Goal: Information Seeking & Learning: Learn about a topic

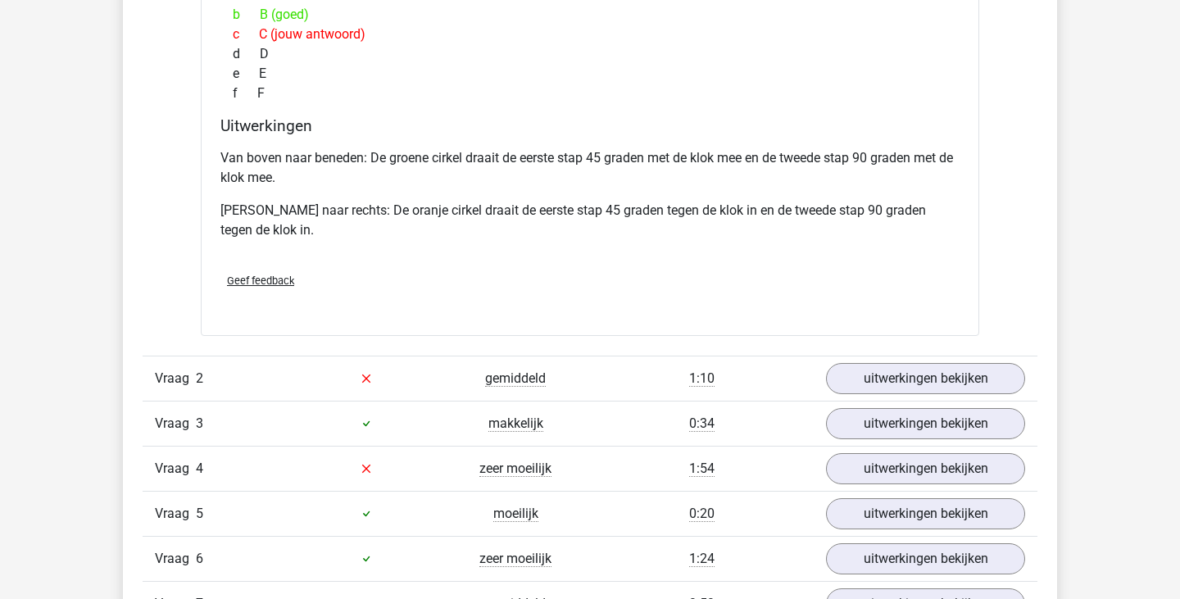
scroll to position [1550, 0]
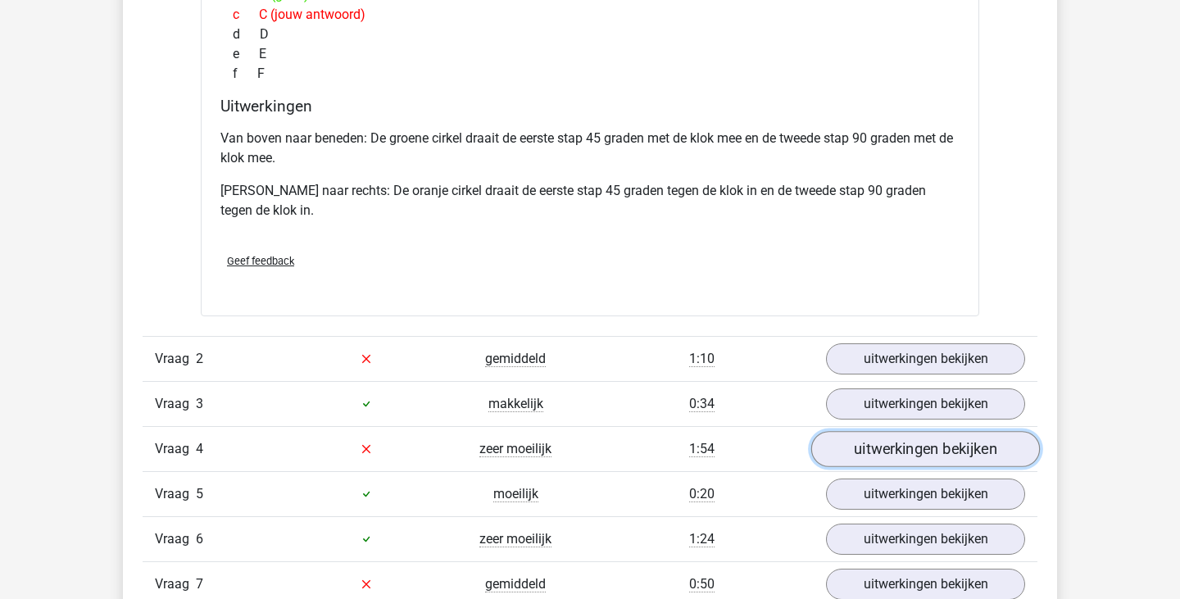
click at [922, 455] on link "uitwerkingen bekijken" at bounding box center [925, 449] width 229 height 36
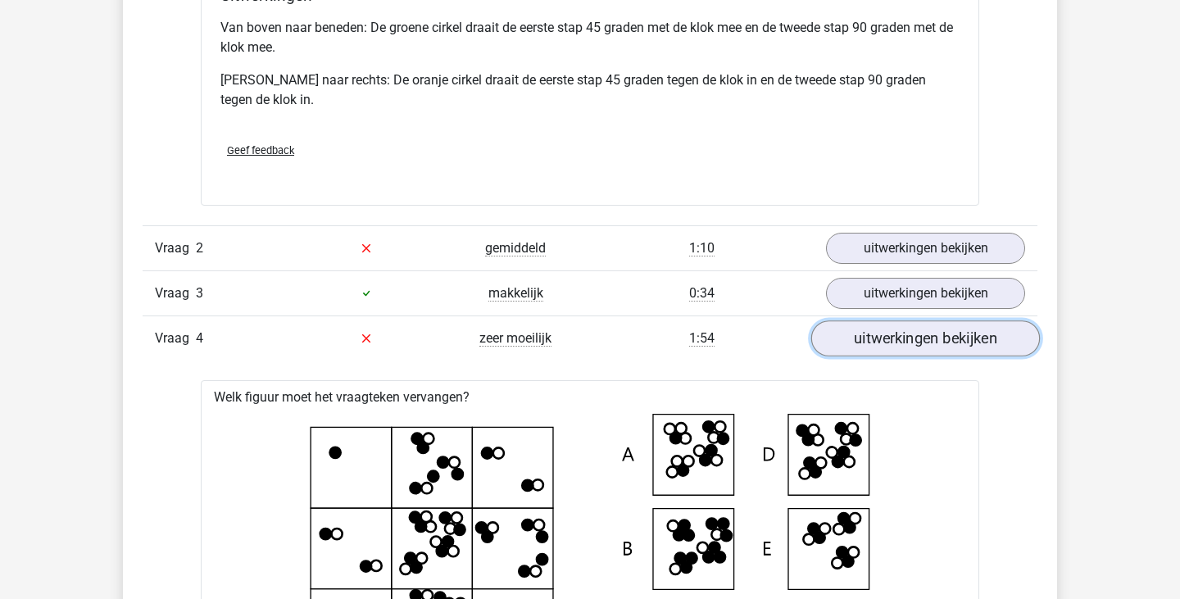
scroll to position [1662, 0]
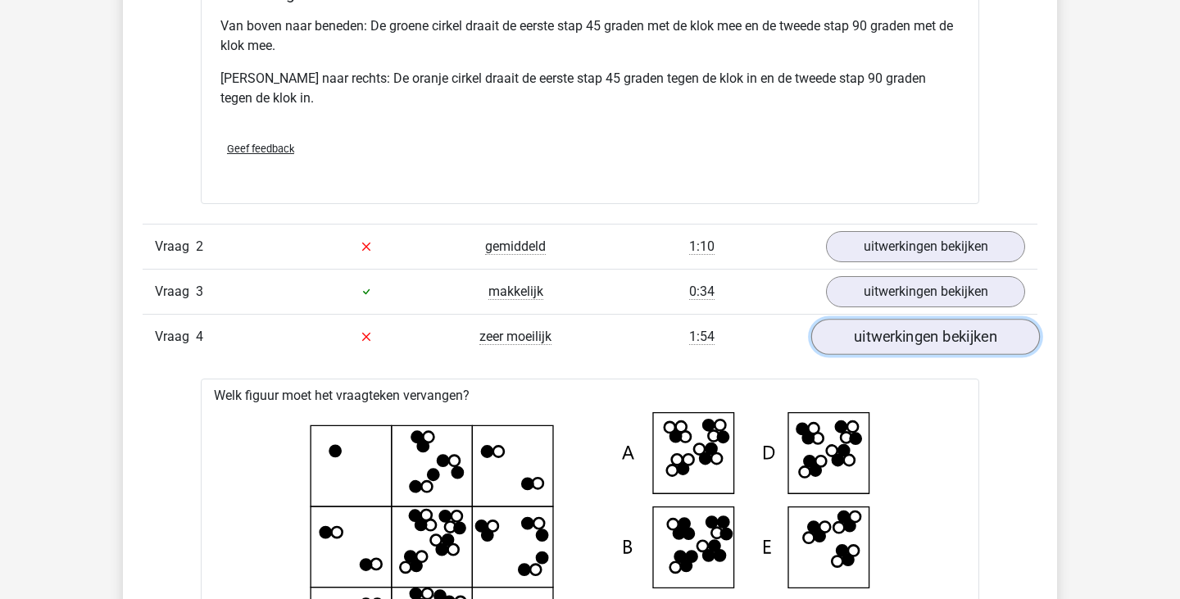
click at [907, 336] on link "uitwerkingen bekijken" at bounding box center [925, 337] width 229 height 36
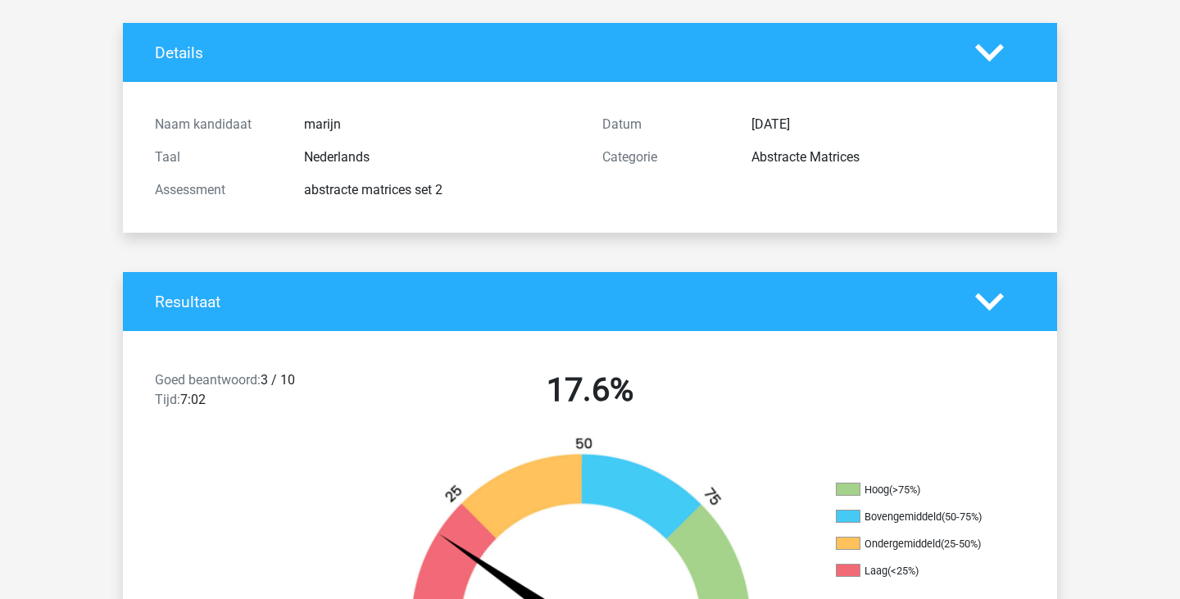
scroll to position [0, 0]
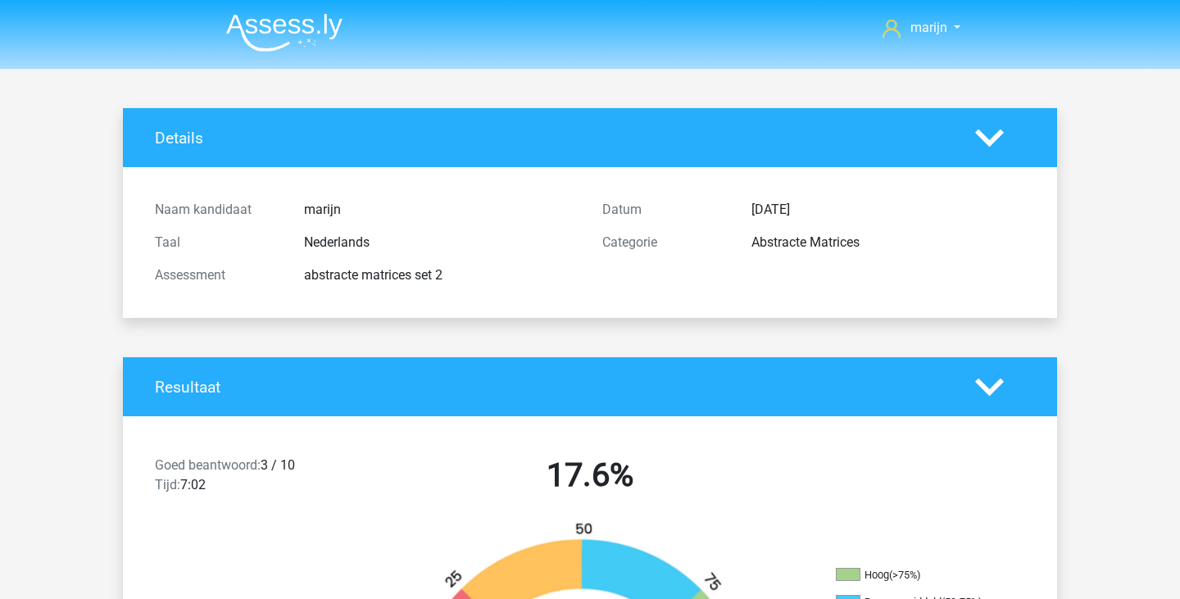
click at [989, 392] on polygon at bounding box center [989, 387] width 29 height 18
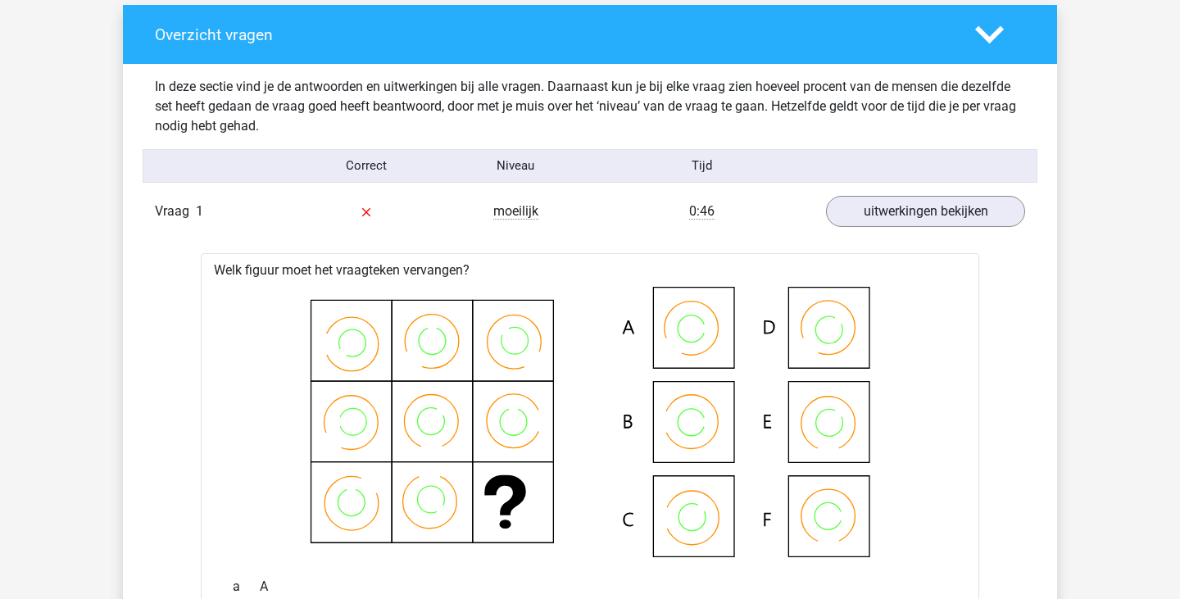
scroll to position [528, 0]
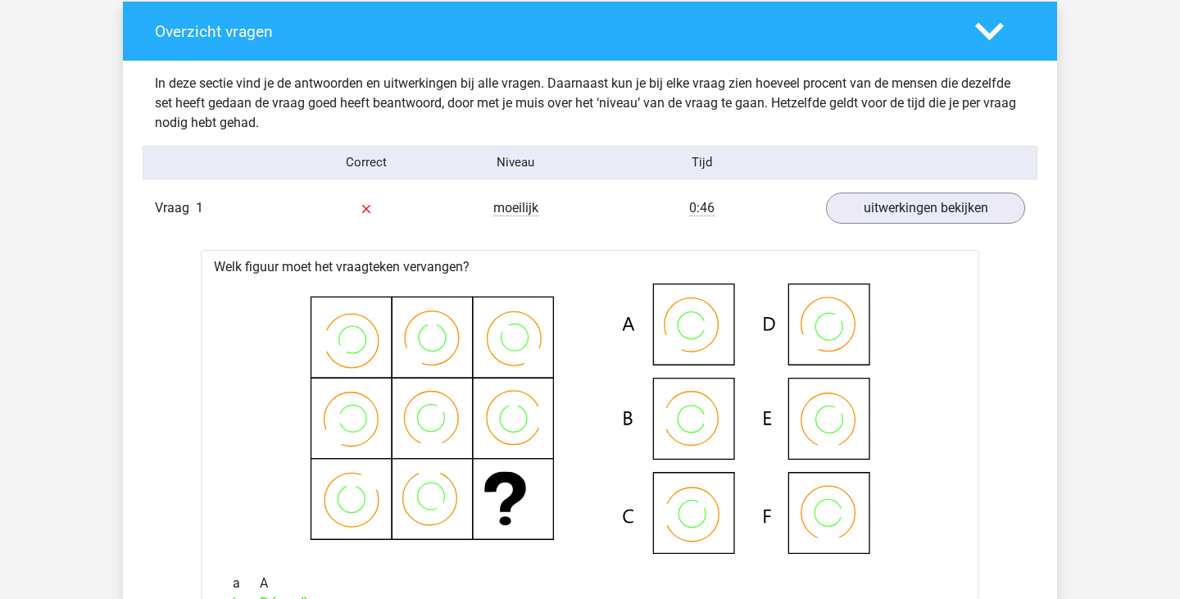
click at [986, 27] on icon at bounding box center [989, 31] width 29 height 29
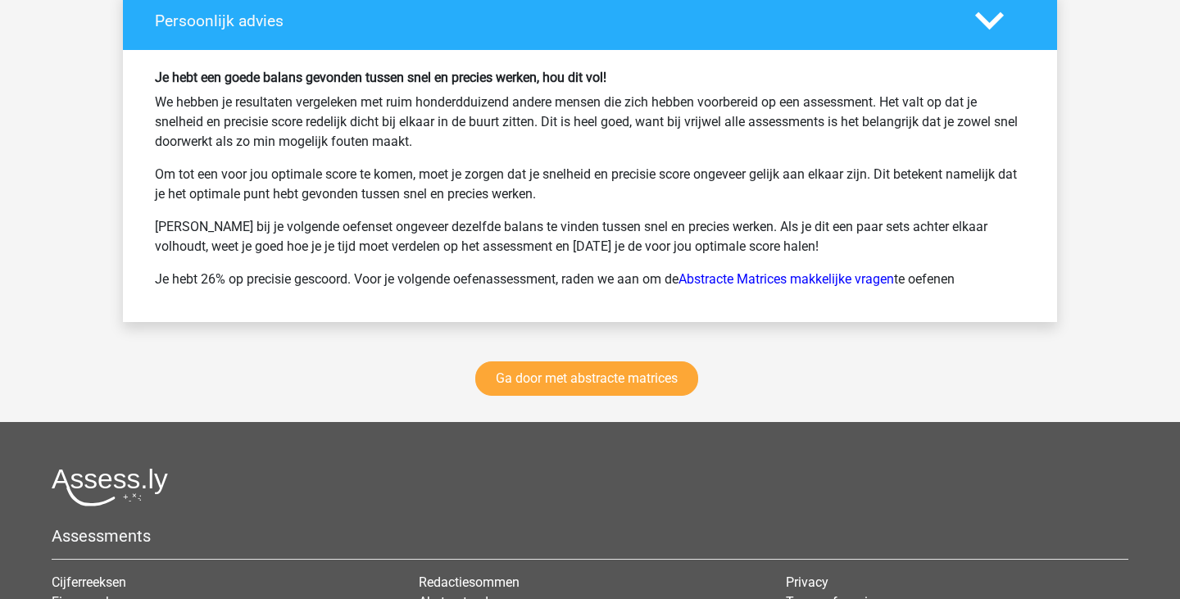
scroll to position [1190, 0]
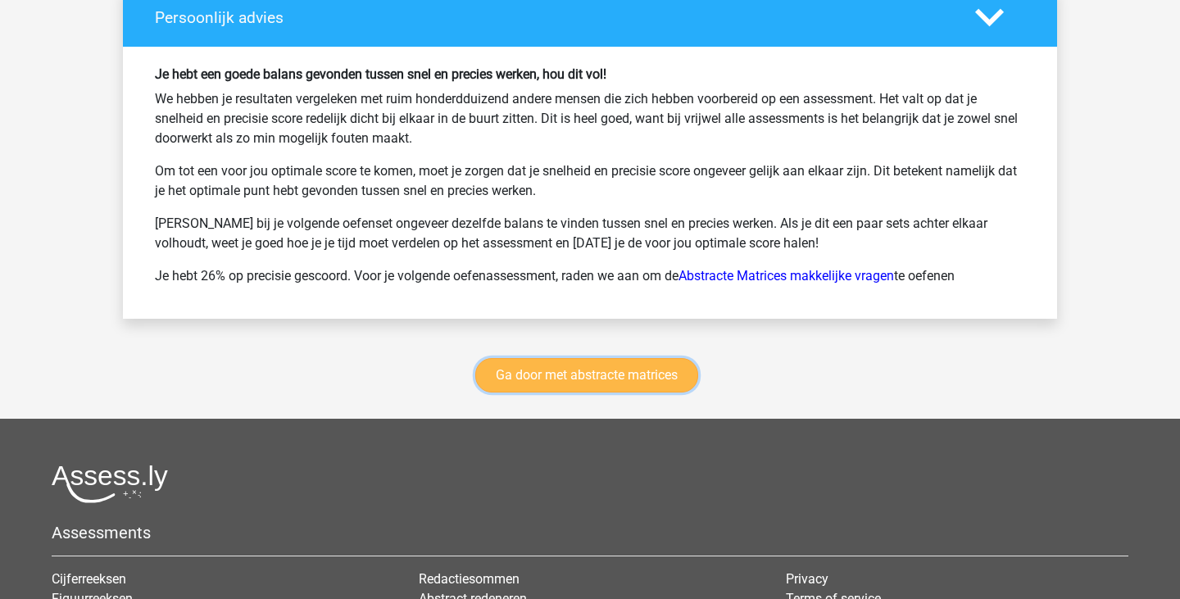
click at [637, 382] on link "Ga door met abstracte matrices" at bounding box center [586, 375] width 223 height 34
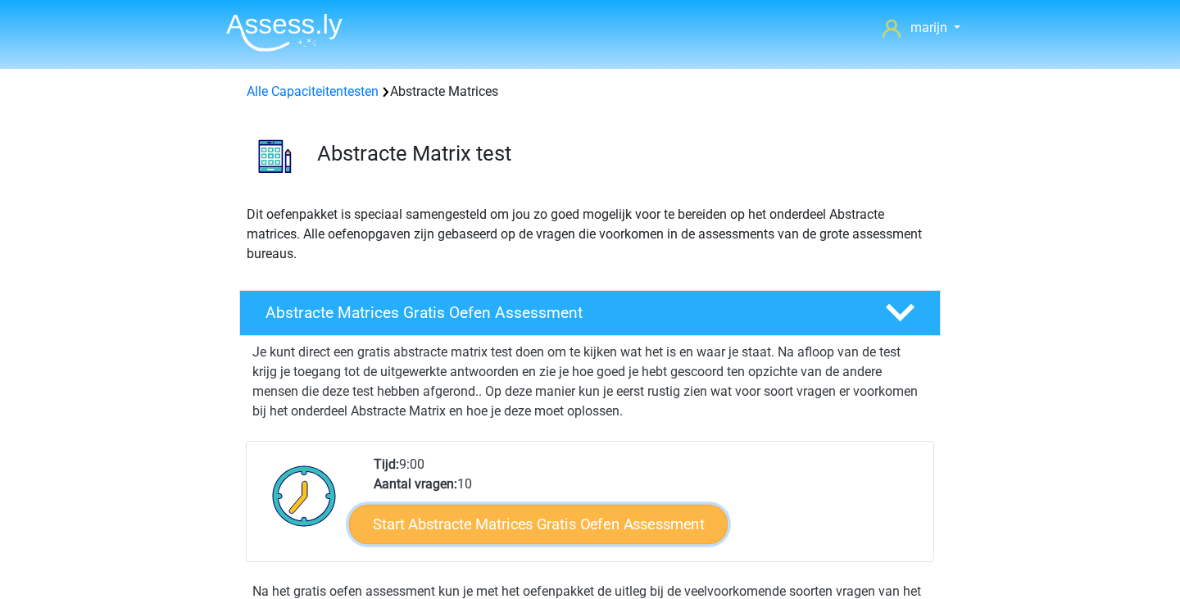
click at [478, 517] on link "Start Abstracte Matrices Gratis Oefen Assessment" at bounding box center [538, 523] width 378 height 39
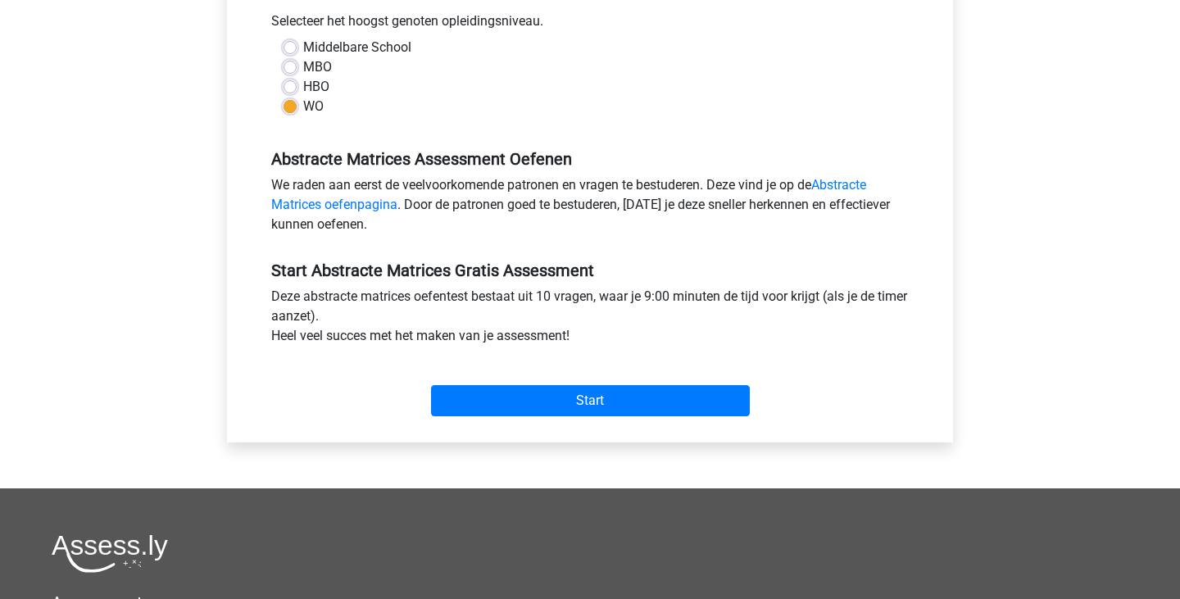
scroll to position [383, 0]
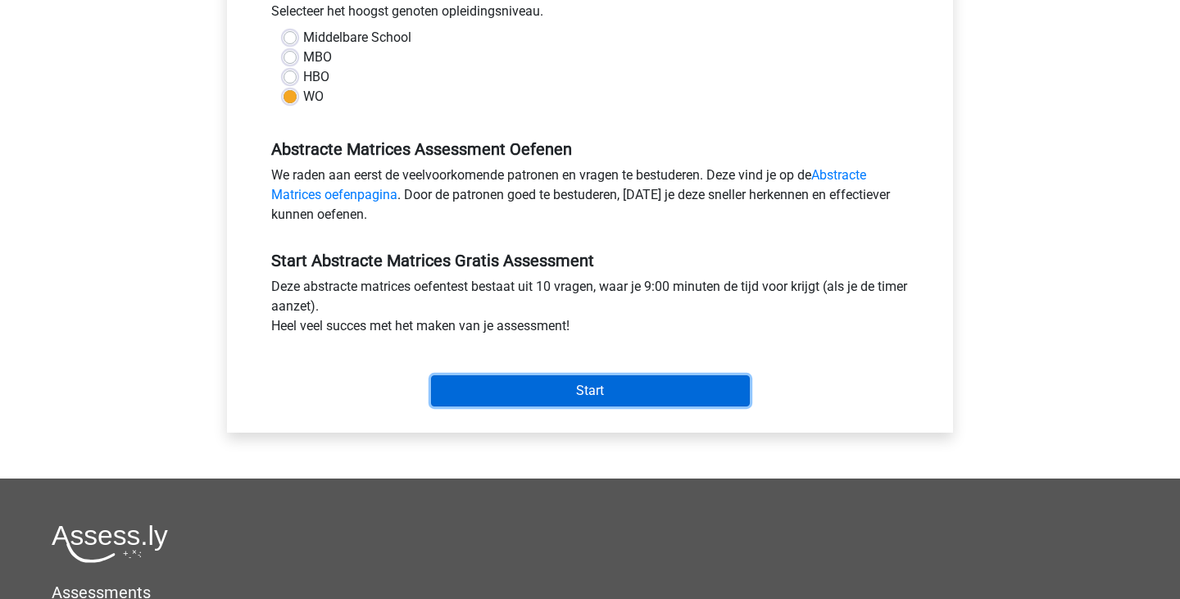
click at [483, 389] on input "Start" at bounding box center [590, 390] width 319 height 31
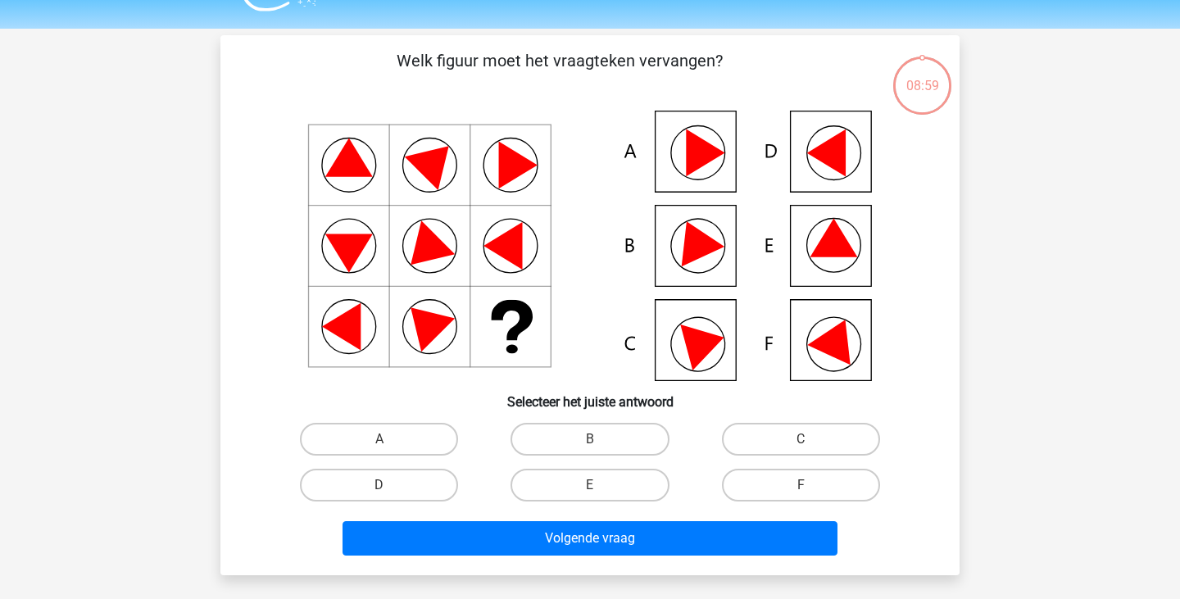
scroll to position [41, 0]
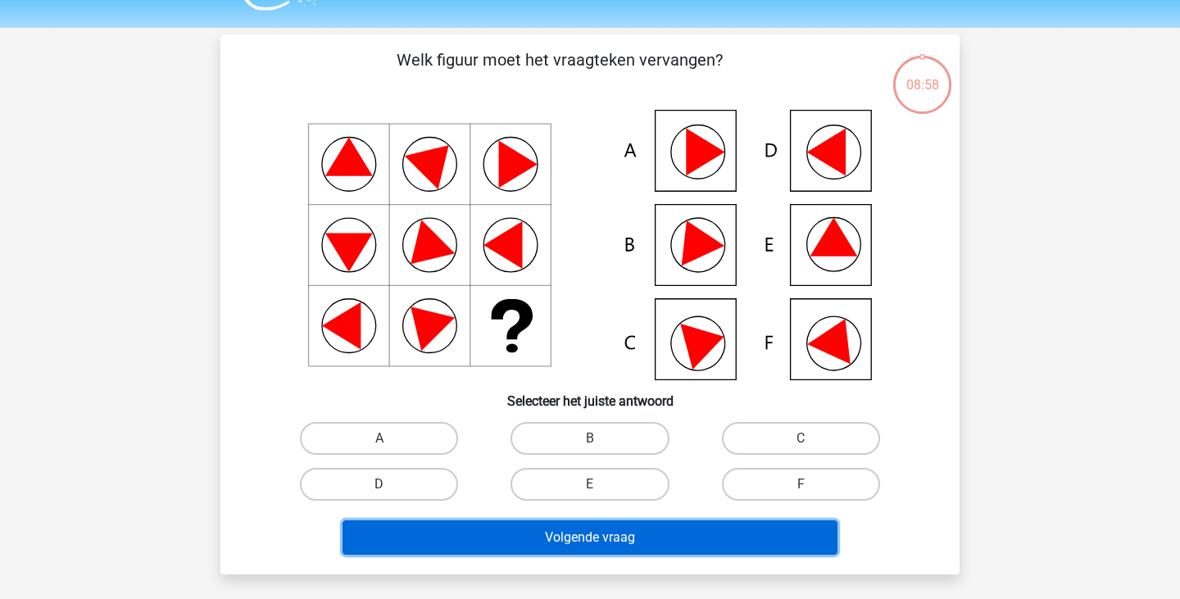
click at [562, 533] on button "Volgende vraag" at bounding box center [590, 537] width 496 height 34
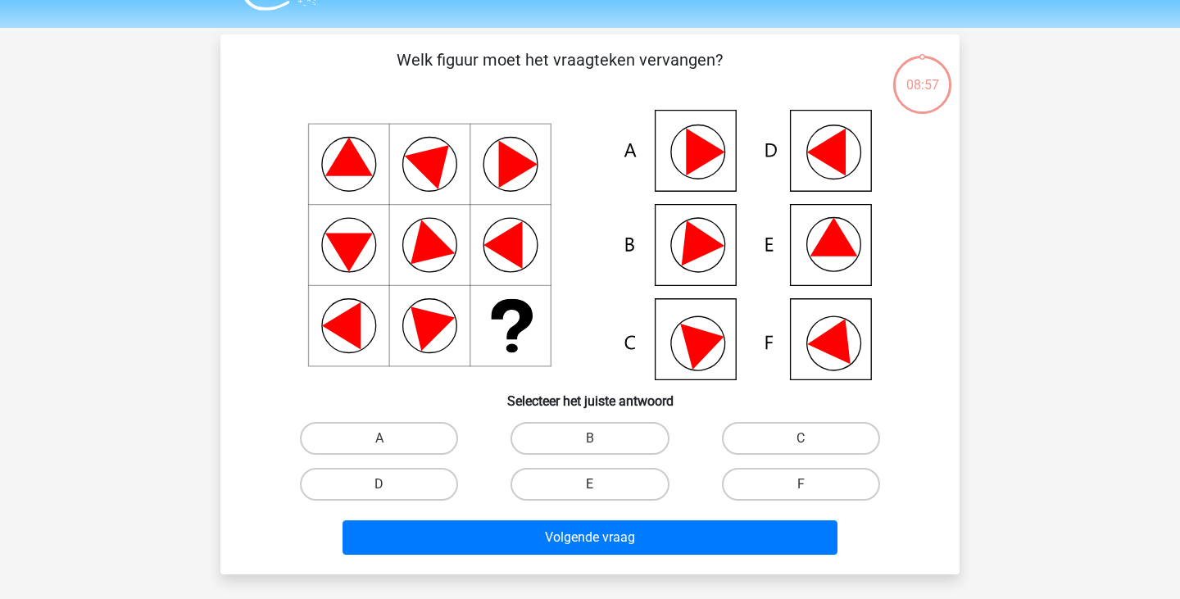
click at [555, 480] on label "E" at bounding box center [589, 484] width 158 height 33
click at [590, 484] on input "E" at bounding box center [595, 489] width 11 height 11
radio input "true"
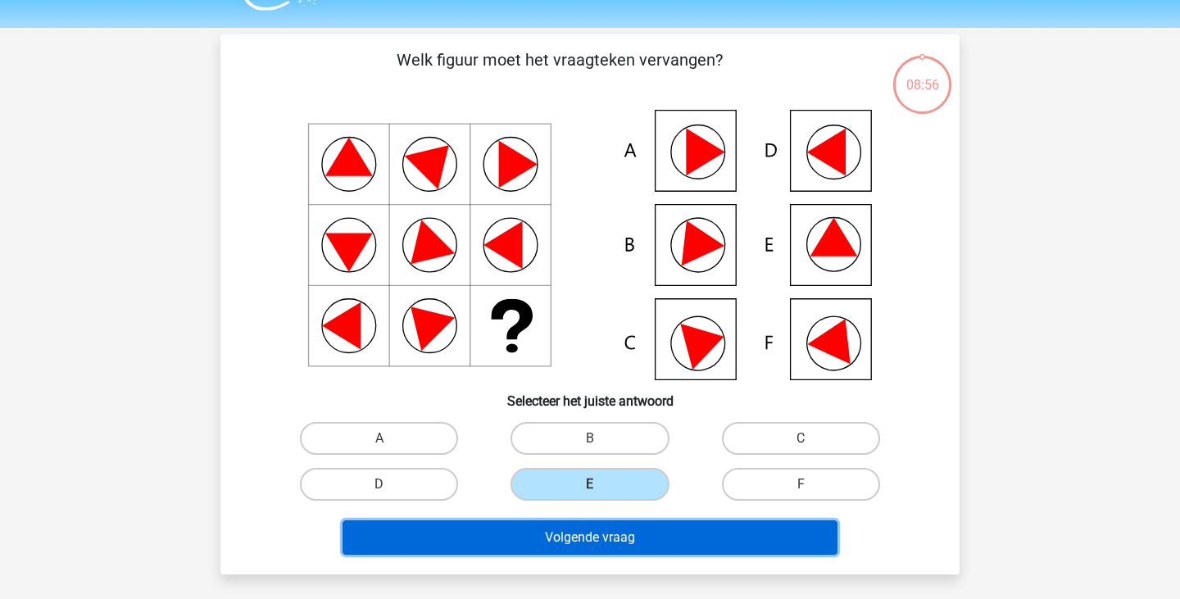
click at [549, 538] on button "Volgende vraag" at bounding box center [590, 537] width 496 height 34
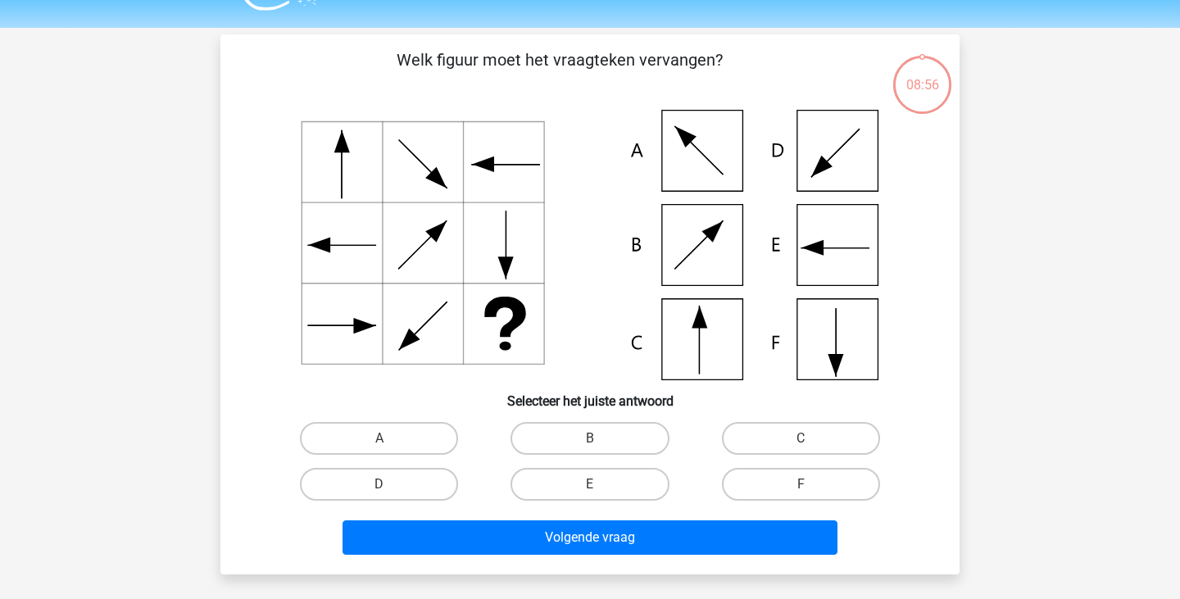
scroll to position [75, 0]
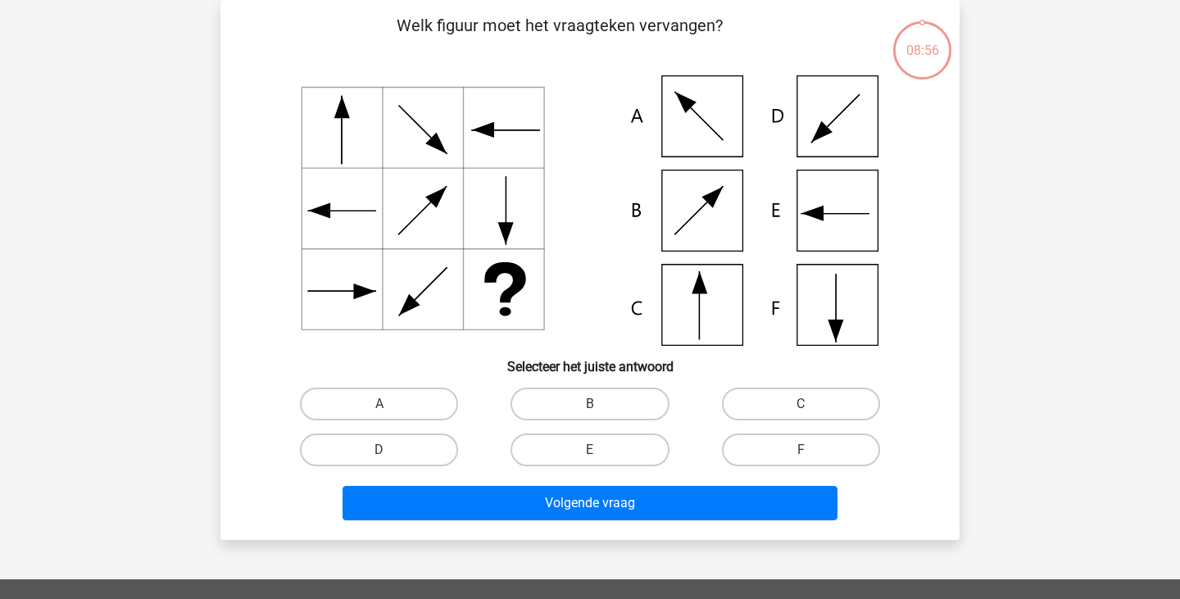
click at [564, 466] on div "E" at bounding box center [589, 450] width 211 height 46
click at [560, 459] on label "E" at bounding box center [589, 449] width 158 height 33
click at [590, 459] on input "E" at bounding box center [595, 455] width 11 height 11
radio input "true"
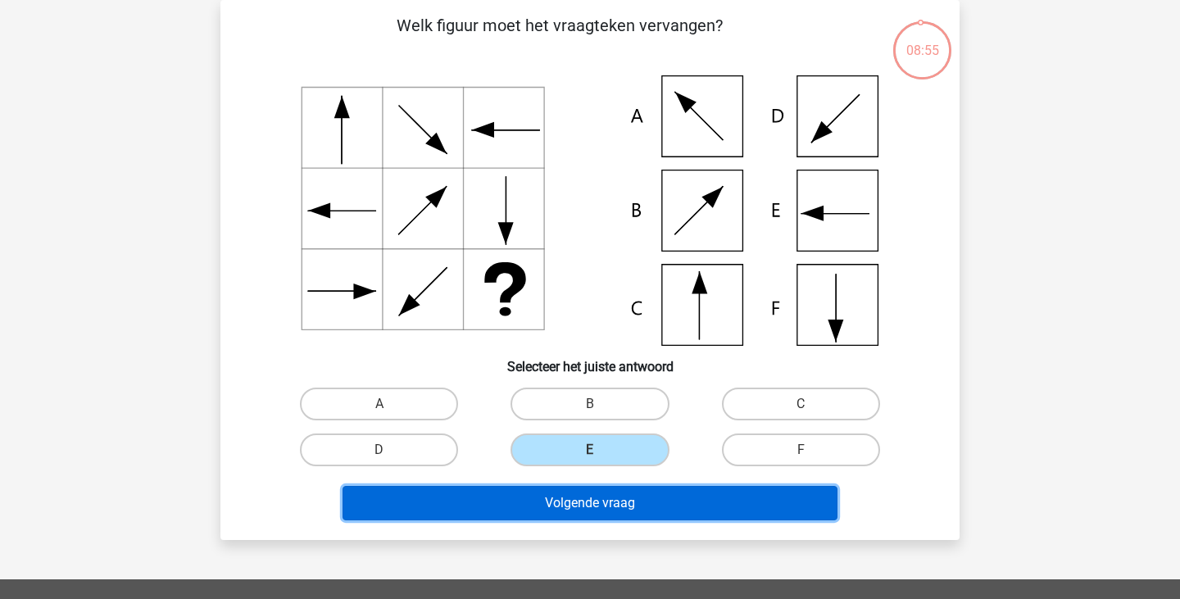
click at [563, 505] on button "Volgende vraag" at bounding box center [590, 503] width 496 height 34
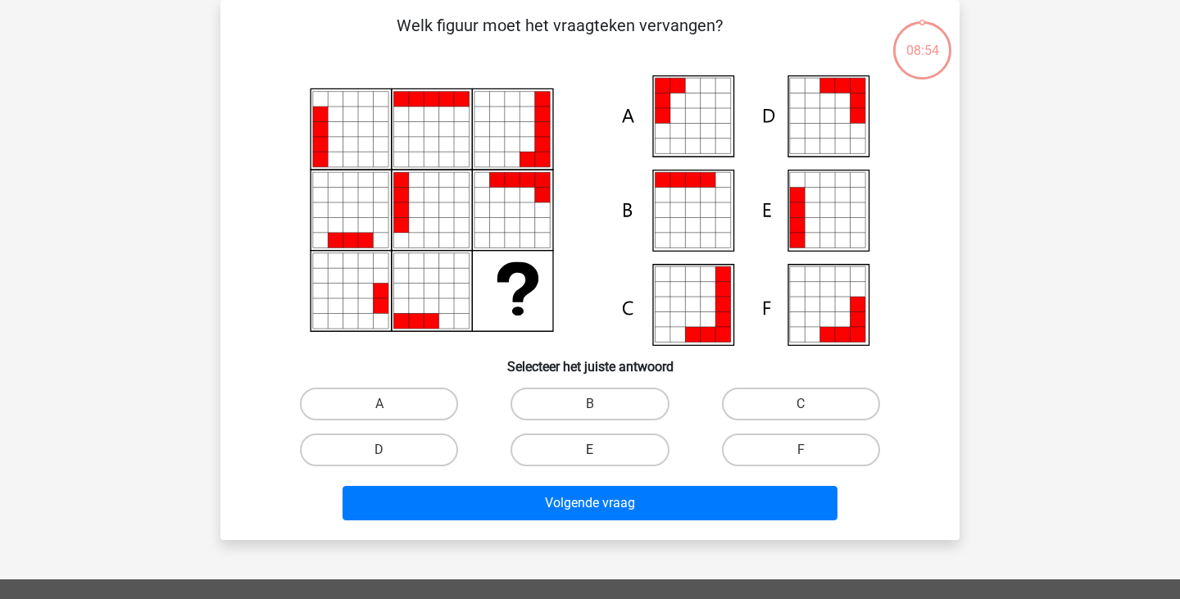
click at [559, 457] on label "E" at bounding box center [589, 449] width 158 height 33
click at [590, 457] on input "E" at bounding box center [595, 455] width 11 height 11
radio input "true"
click at [560, 479] on div "Volgende vraag" at bounding box center [590, 500] width 687 height 54
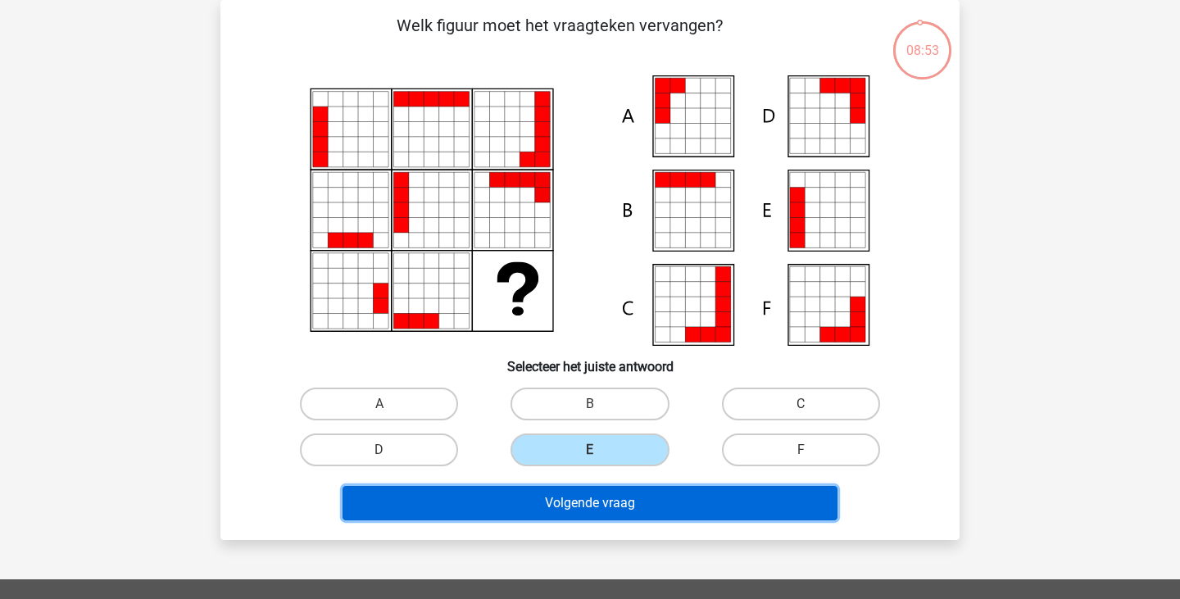
click at [560, 488] on button "Volgende vraag" at bounding box center [590, 503] width 496 height 34
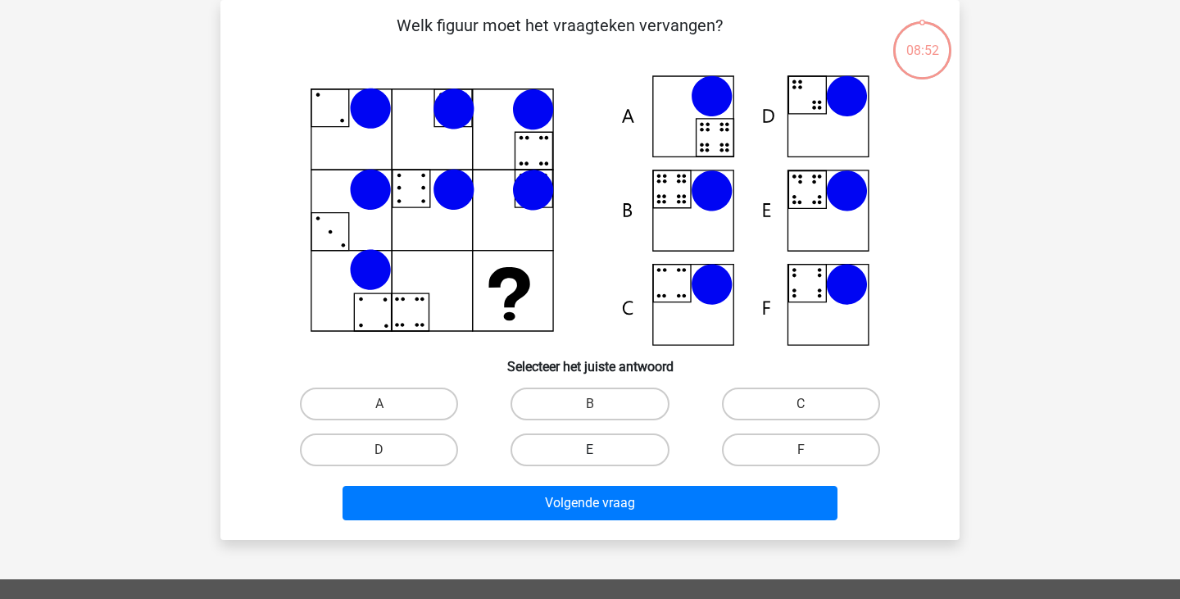
click at [556, 451] on label "E" at bounding box center [589, 449] width 158 height 33
click at [590, 451] on input "E" at bounding box center [595, 455] width 11 height 11
radio input "true"
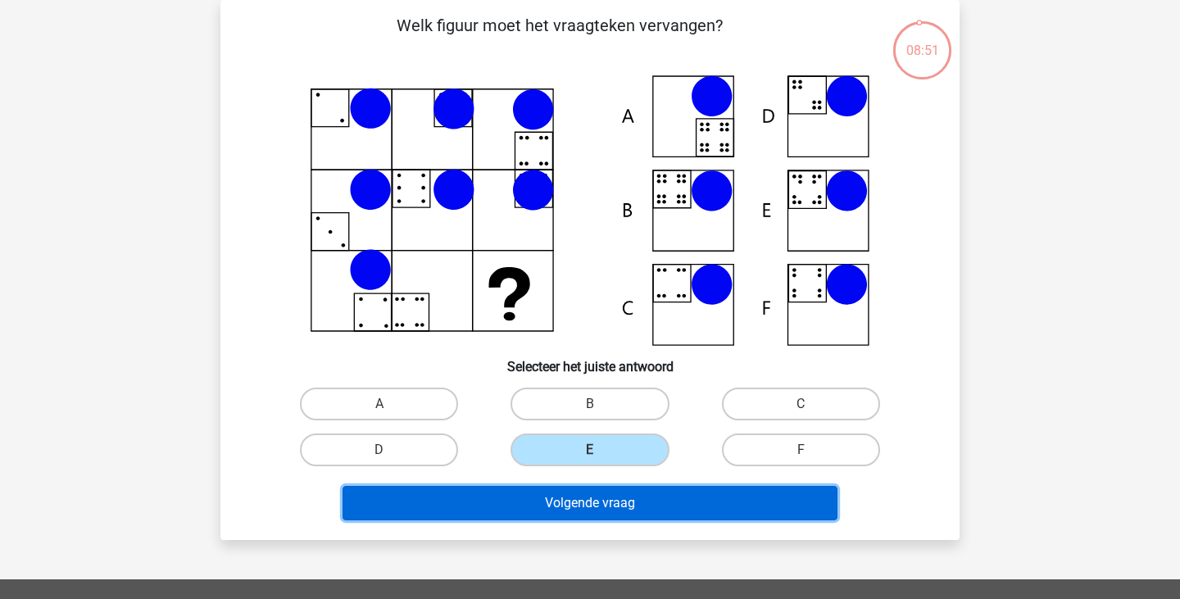
click at [560, 503] on button "Volgende vraag" at bounding box center [590, 503] width 496 height 34
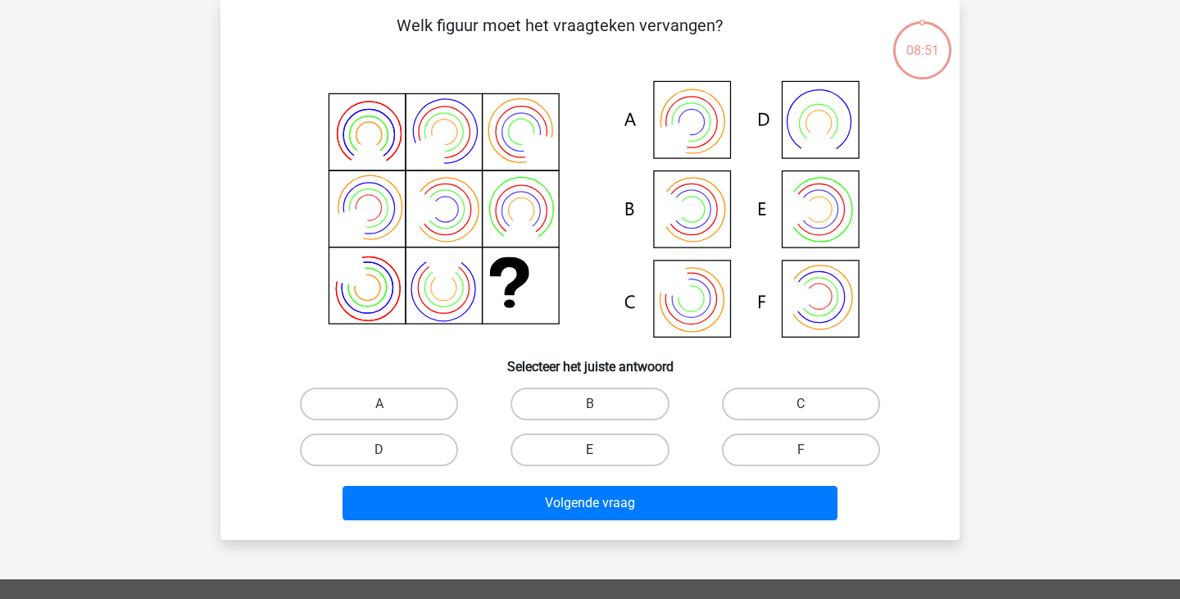
click at [556, 455] on label "E" at bounding box center [589, 449] width 158 height 33
click at [590, 455] on input "E" at bounding box center [595, 455] width 11 height 11
radio input "true"
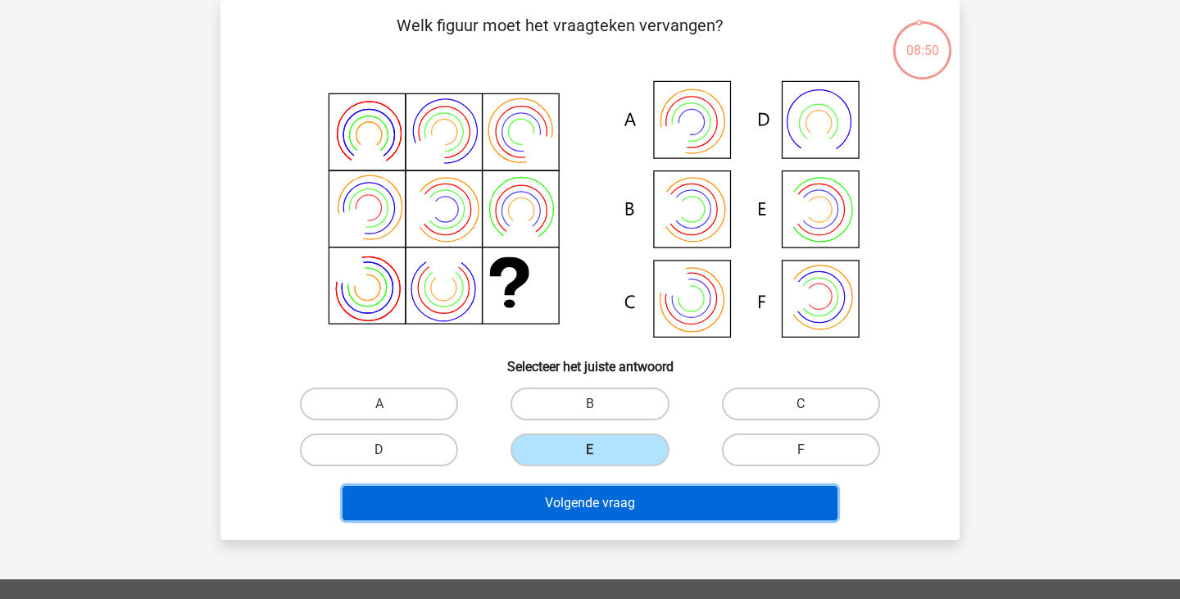
click at [558, 498] on button "Volgende vraag" at bounding box center [590, 503] width 496 height 34
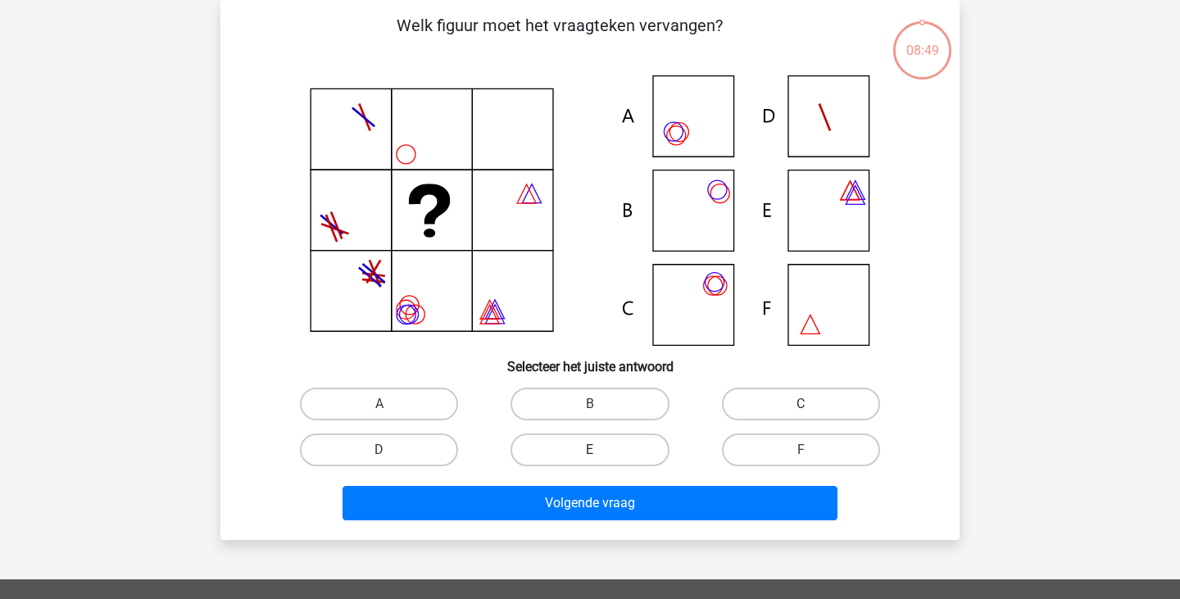
click at [559, 455] on label "E" at bounding box center [589, 449] width 158 height 33
click at [590, 455] on input "E" at bounding box center [595, 455] width 11 height 11
radio input "true"
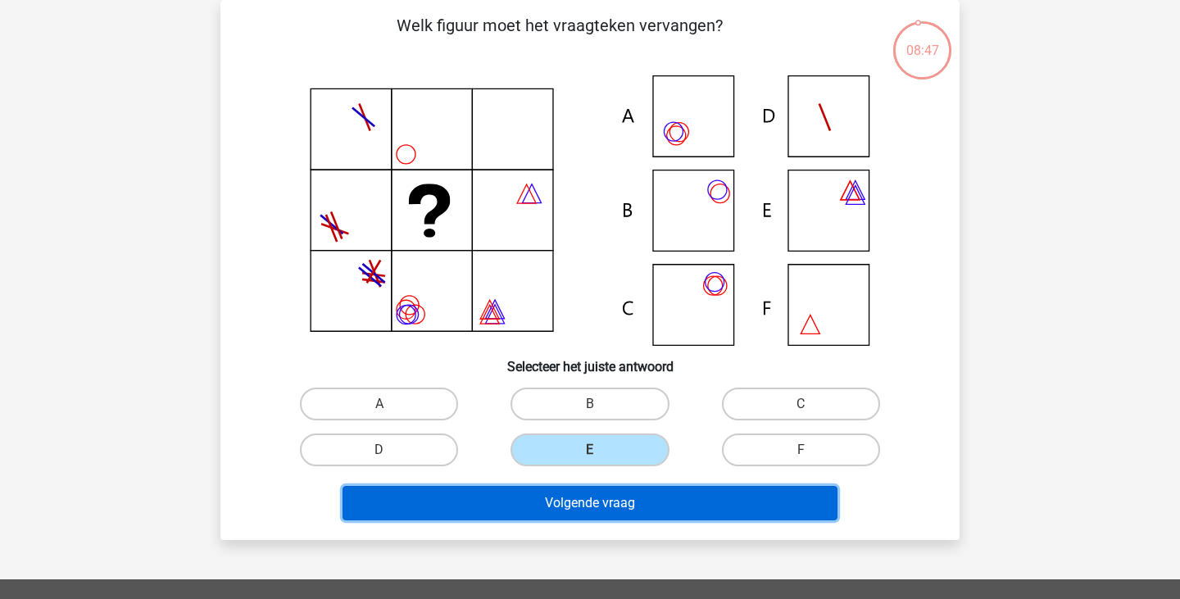
click at [573, 506] on button "Volgende vraag" at bounding box center [590, 503] width 496 height 34
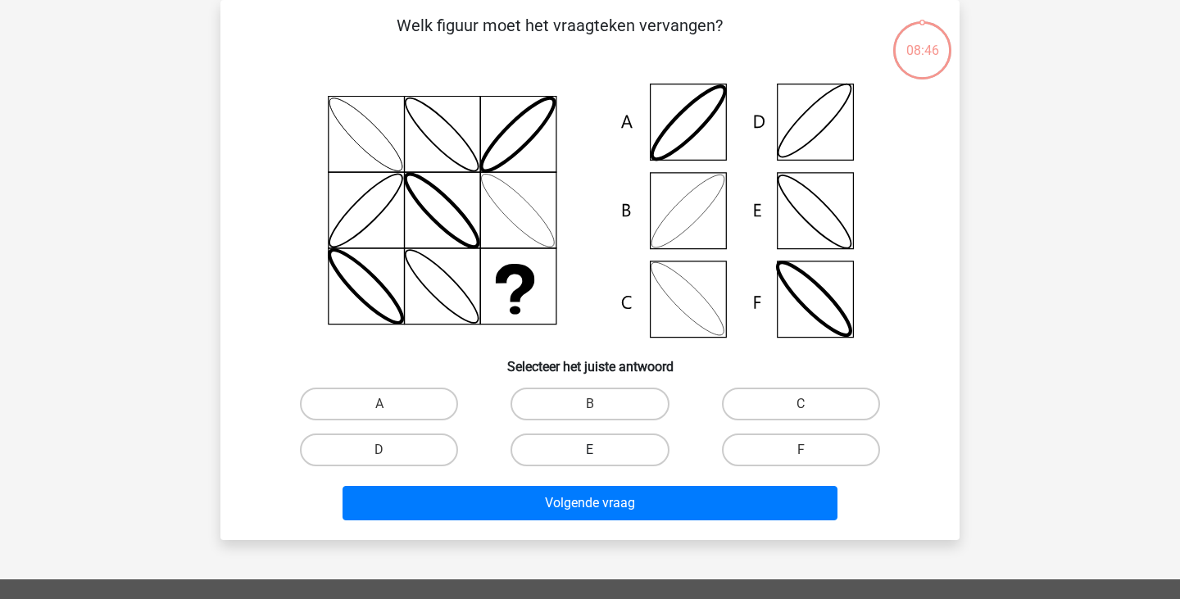
click at [572, 456] on label "E" at bounding box center [589, 449] width 158 height 33
click at [590, 456] on input "E" at bounding box center [595, 455] width 11 height 11
radio input "true"
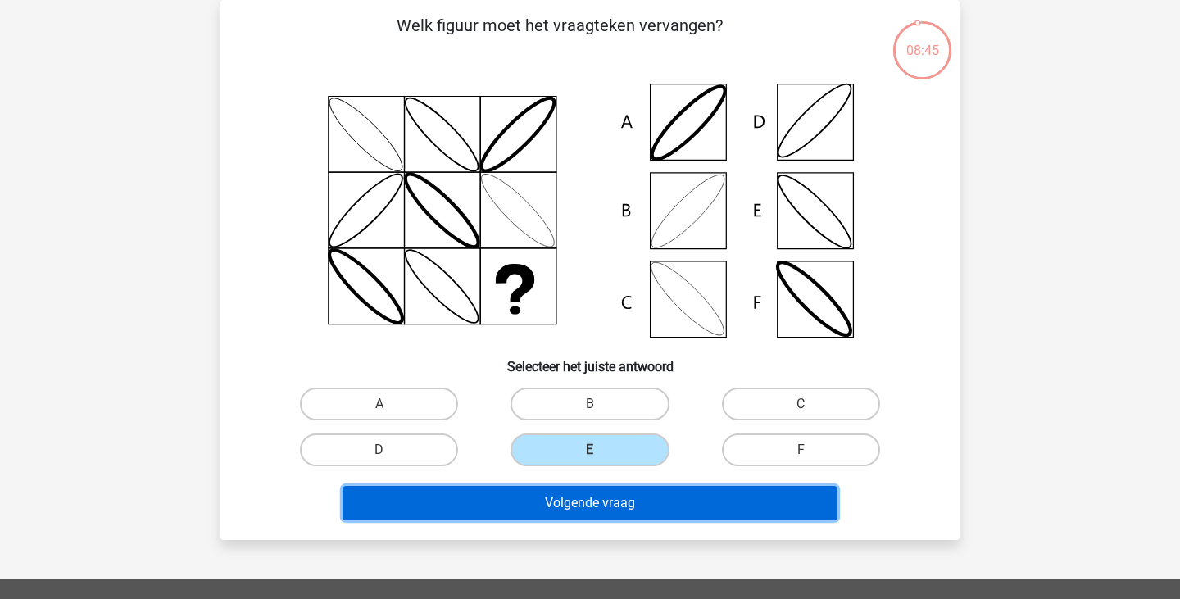
click at [574, 498] on button "Volgende vraag" at bounding box center [590, 503] width 496 height 34
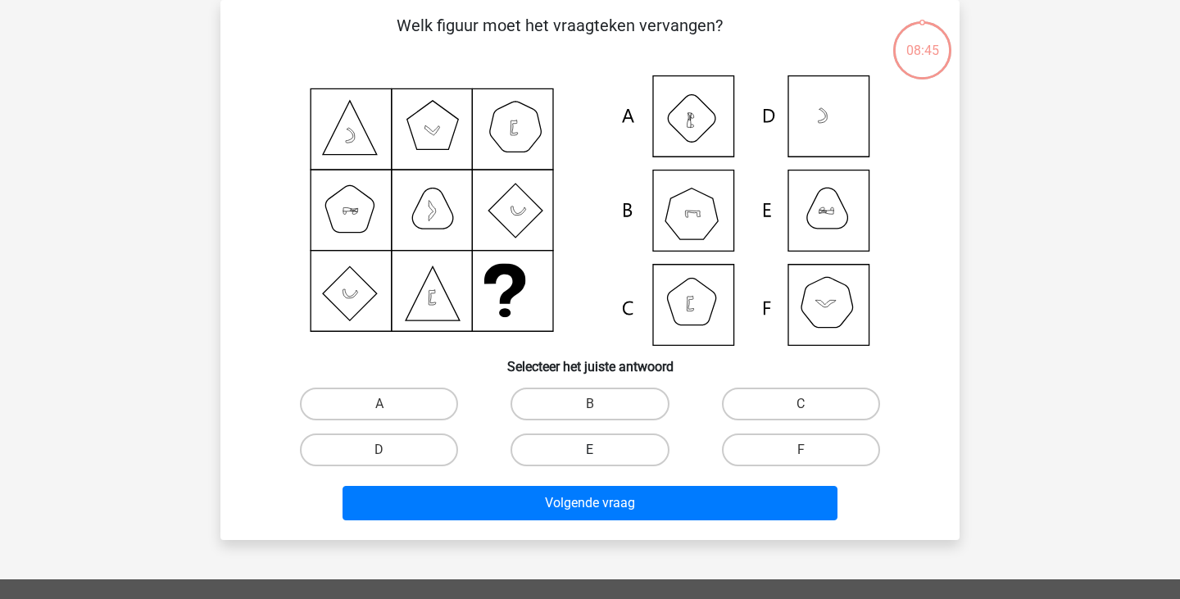
click at [571, 446] on label "E" at bounding box center [589, 449] width 158 height 33
click at [590, 450] on input "E" at bounding box center [595, 455] width 11 height 11
radio input "true"
click at [571, 522] on div "Volgende vraag" at bounding box center [590, 506] width 632 height 41
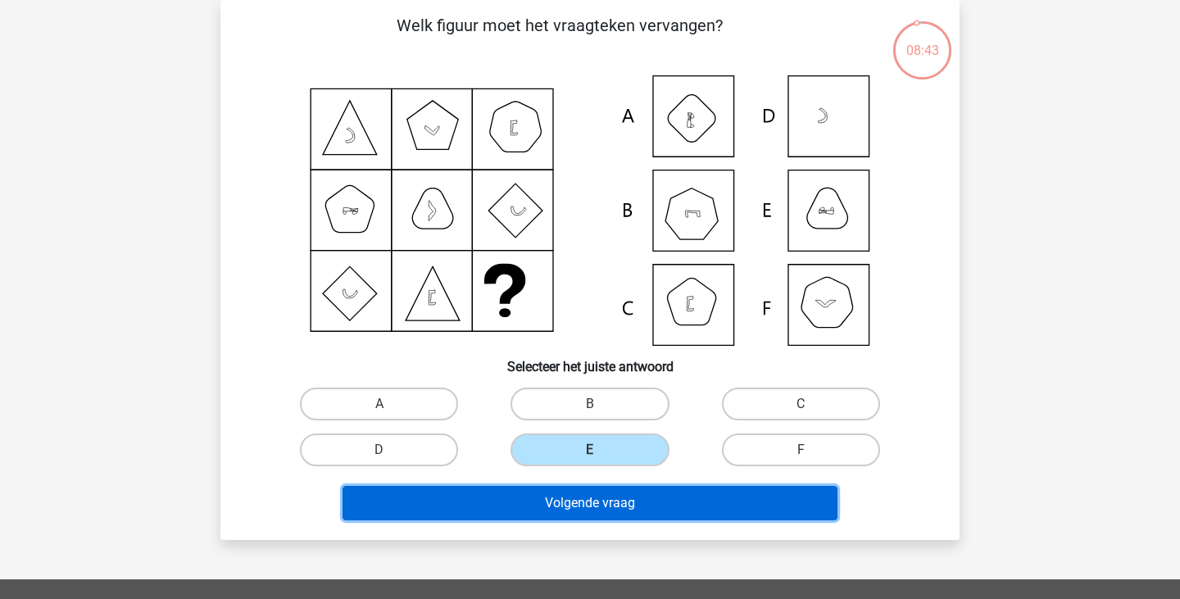
click at [571, 510] on button "Volgende vraag" at bounding box center [590, 503] width 496 height 34
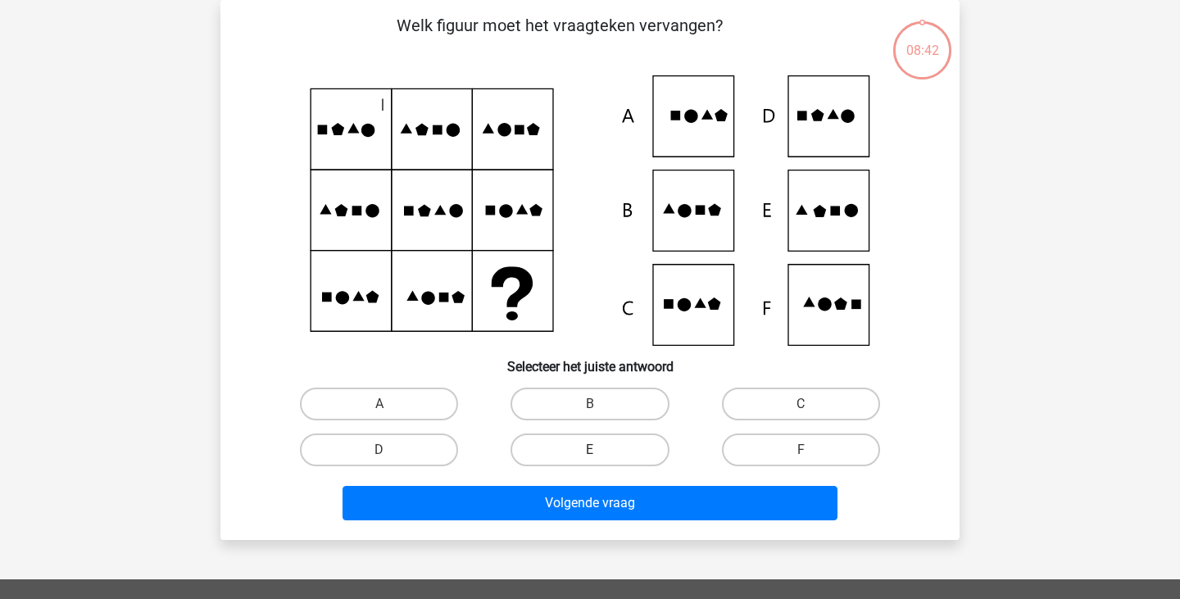
click at [572, 451] on label "E" at bounding box center [589, 449] width 158 height 33
click at [590, 451] on input "E" at bounding box center [595, 455] width 11 height 11
radio input "true"
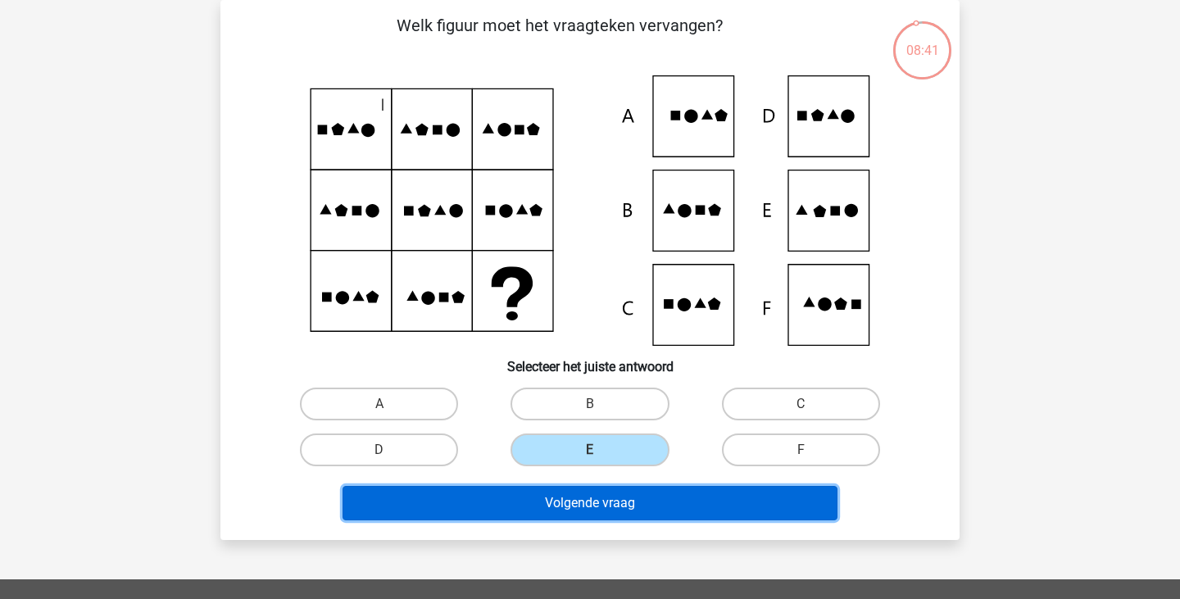
click at [572, 501] on button "Volgende vraag" at bounding box center [590, 503] width 496 height 34
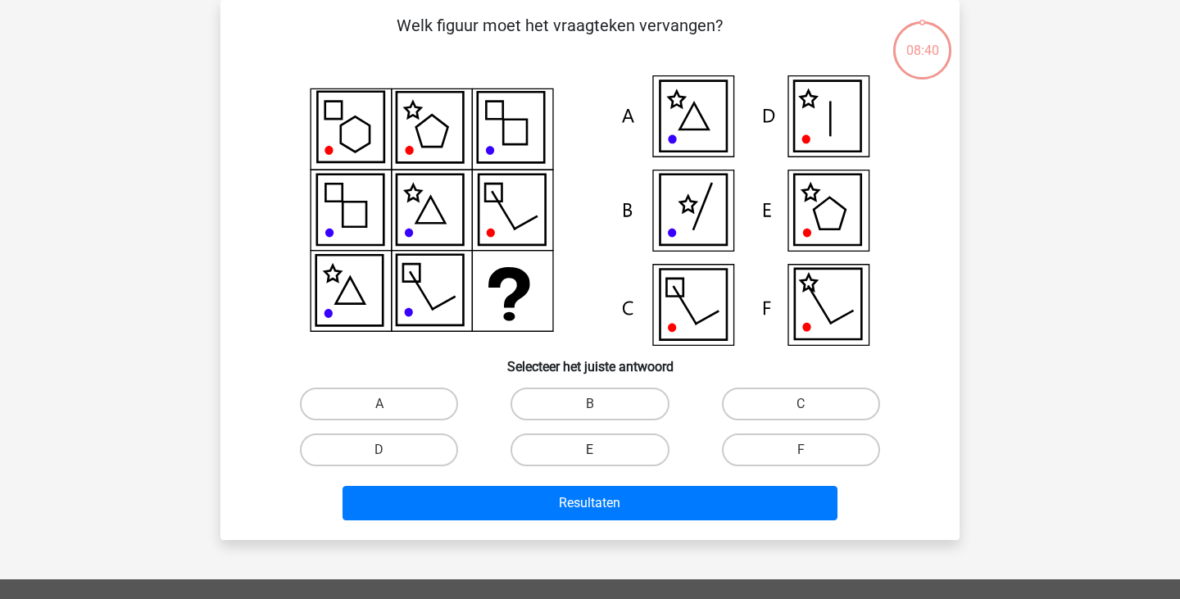
click at [570, 463] on label "E" at bounding box center [589, 449] width 158 height 33
click at [590, 460] on input "E" at bounding box center [595, 455] width 11 height 11
radio input "true"
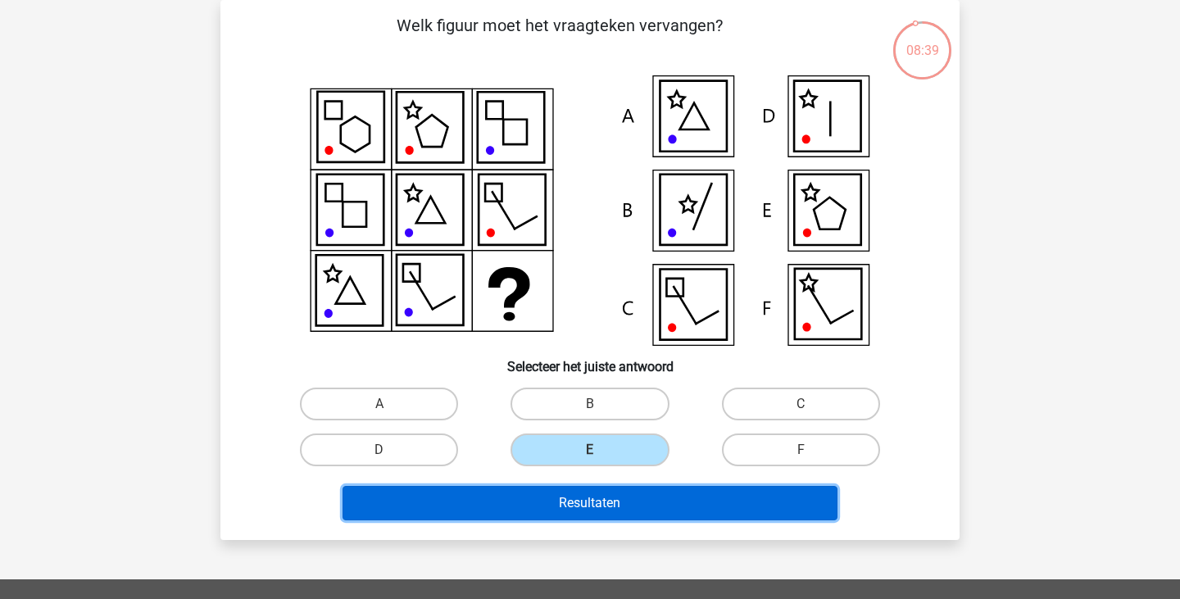
click at [564, 508] on button "Resultaten" at bounding box center [590, 503] width 496 height 34
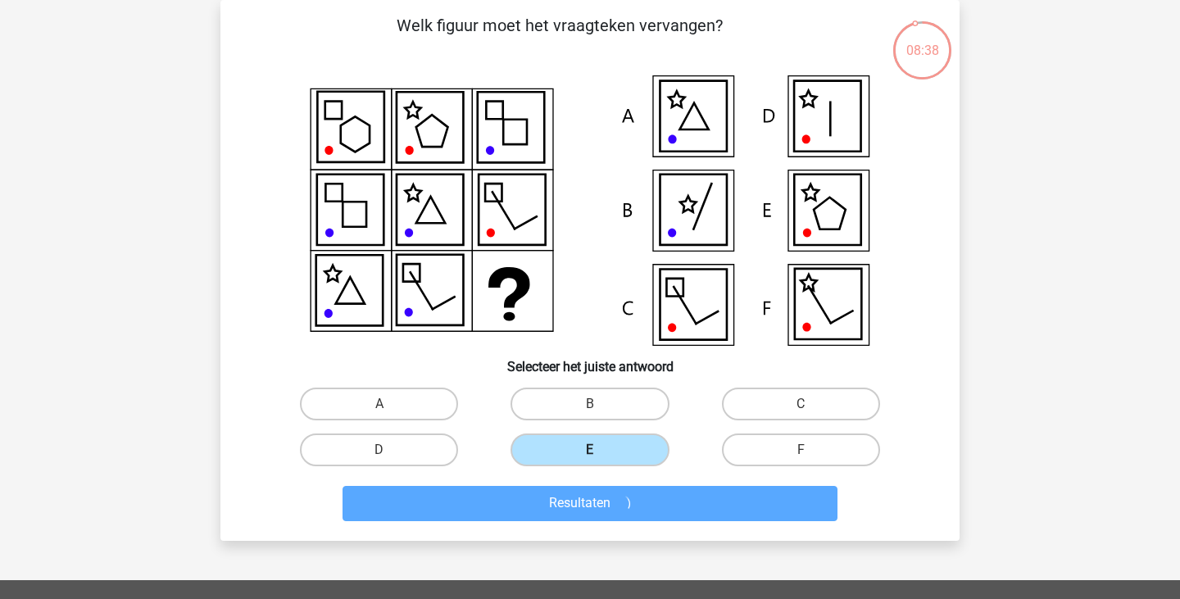
click at [556, 446] on label "E" at bounding box center [589, 449] width 158 height 33
click at [590, 450] on input "E" at bounding box center [595, 455] width 11 height 11
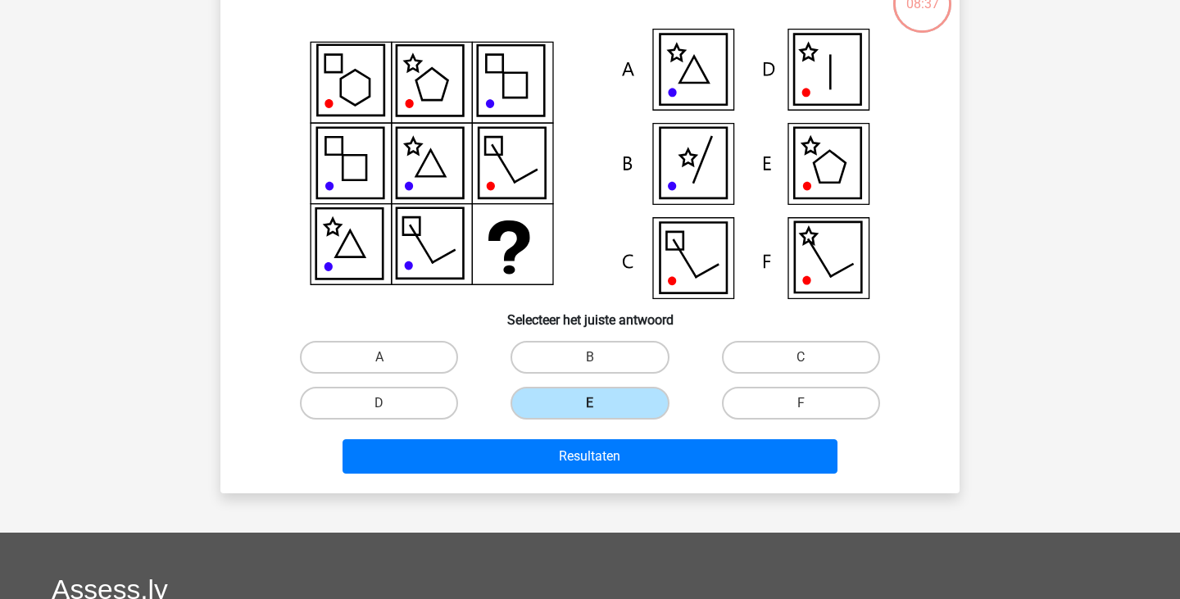
scroll to position [127, 0]
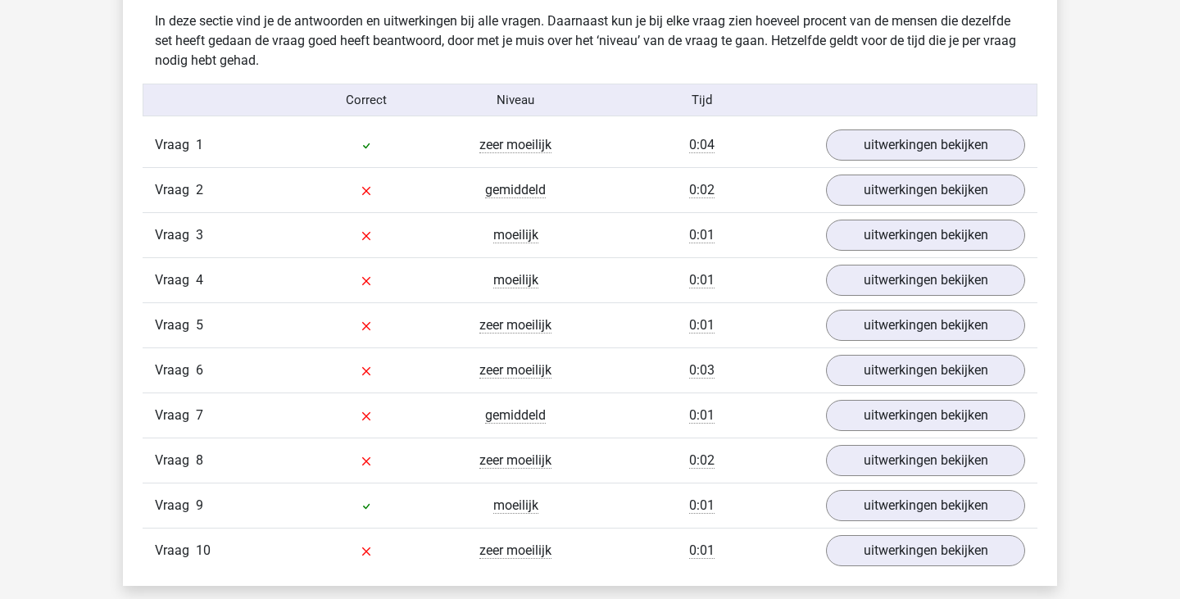
scroll to position [1036, 0]
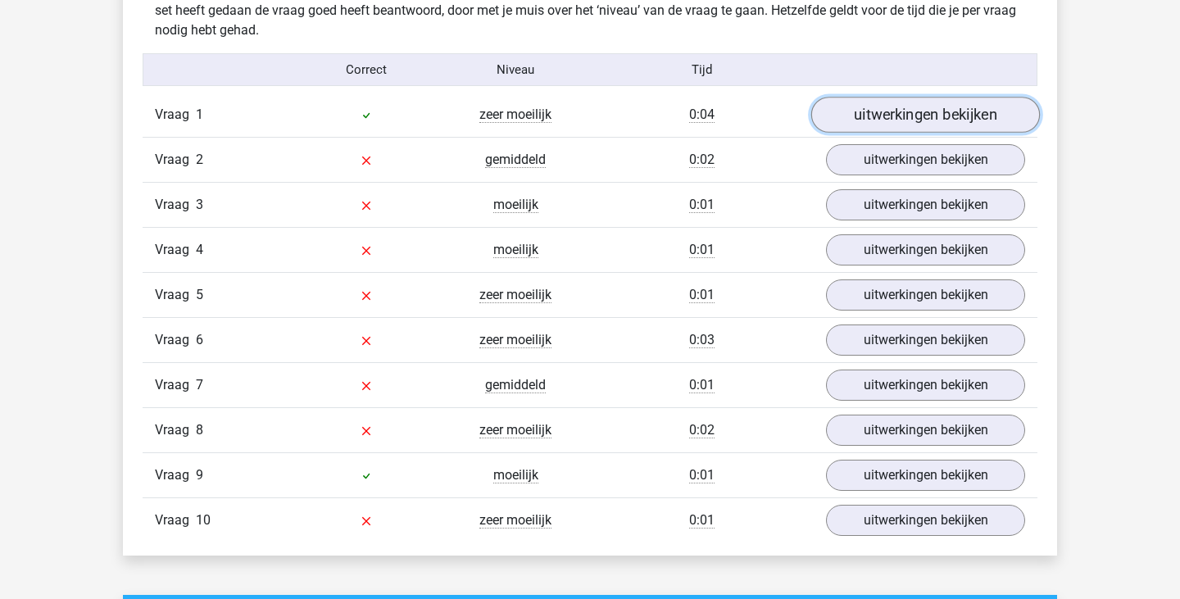
click at [849, 123] on link "uitwerkingen bekijken" at bounding box center [925, 115] width 229 height 36
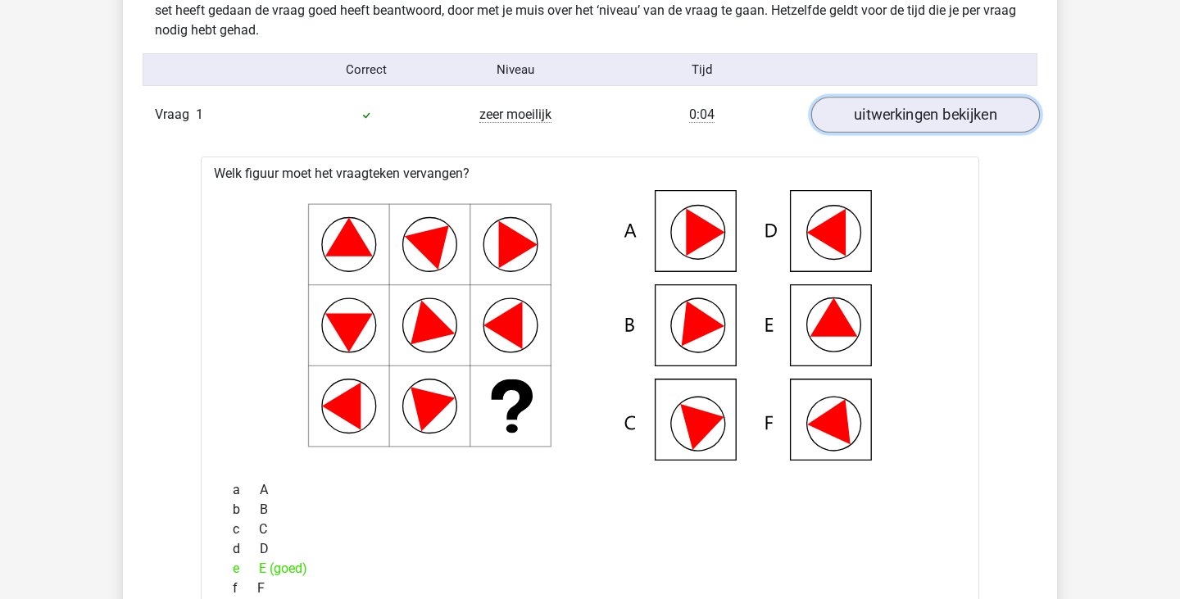
click at [849, 123] on link "uitwerkingen bekijken" at bounding box center [925, 115] width 229 height 36
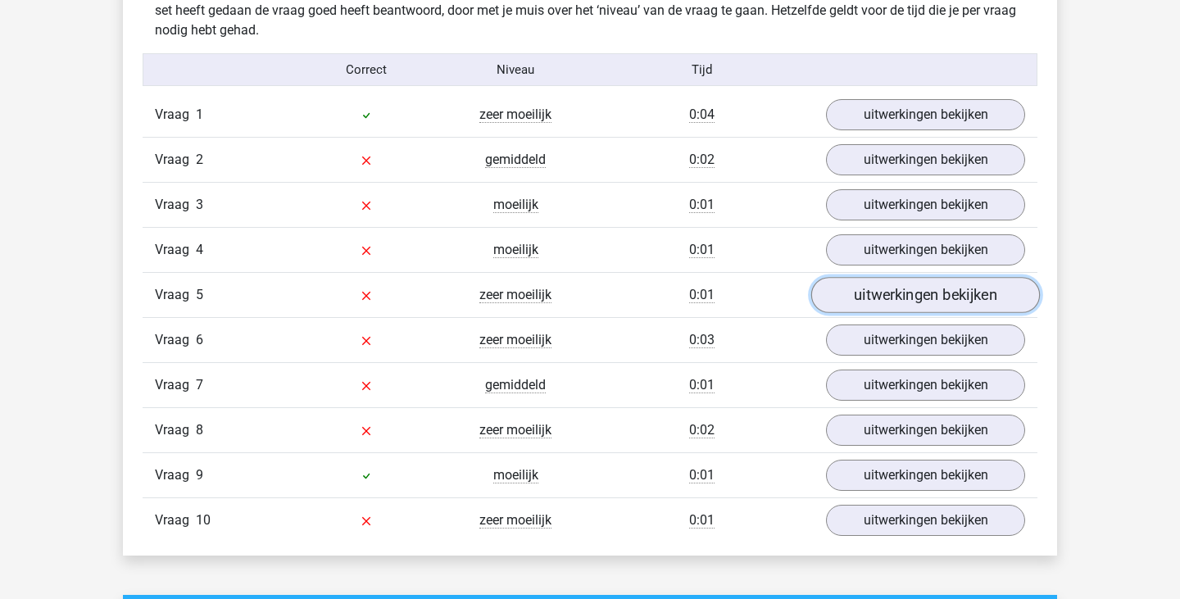
click at [852, 289] on link "uitwerkingen bekijken" at bounding box center [925, 295] width 229 height 36
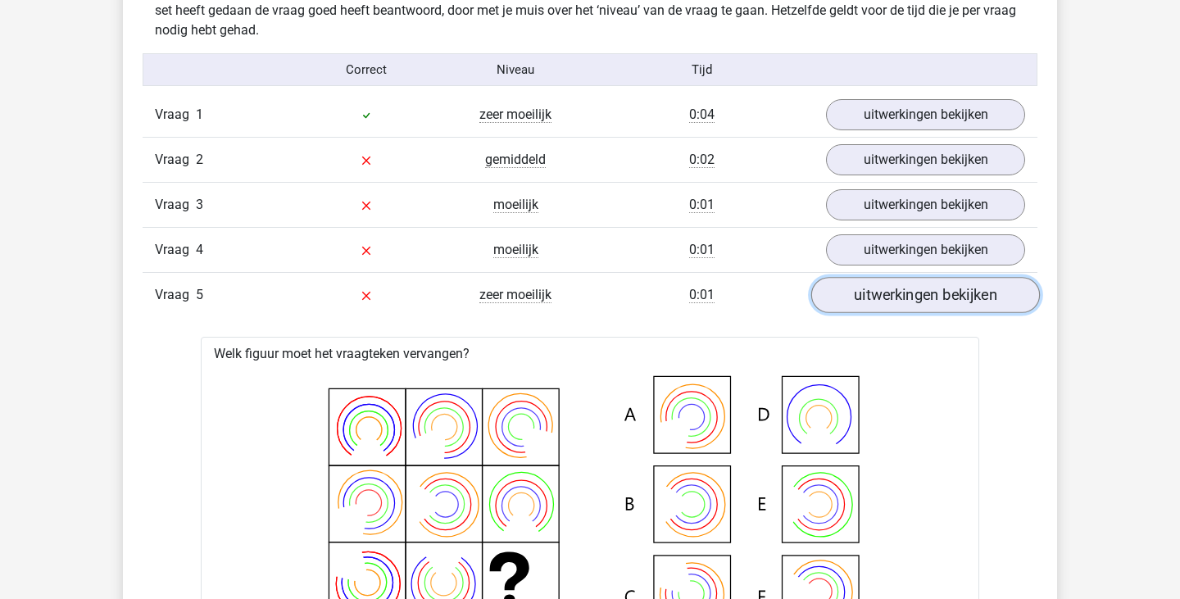
click at [852, 292] on link "uitwerkingen bekijken" at bounding box center [925, 295] width 229 height 36
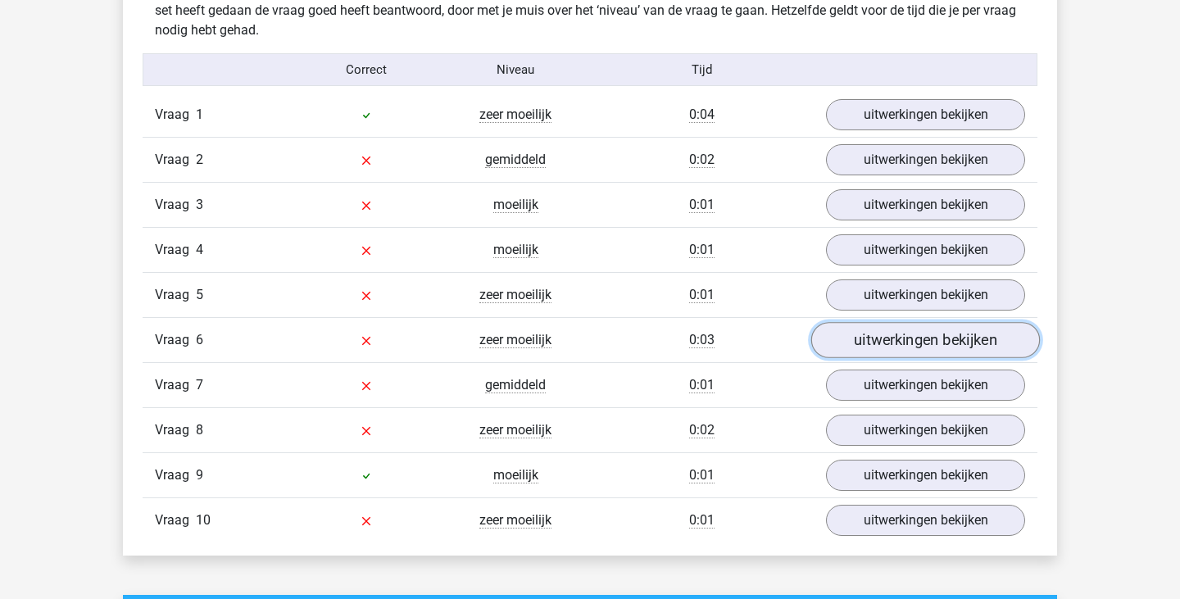
click at [859, 341] on link "uitwerkingen bekijken" at bounding box center [925, 340] width 229 height 36
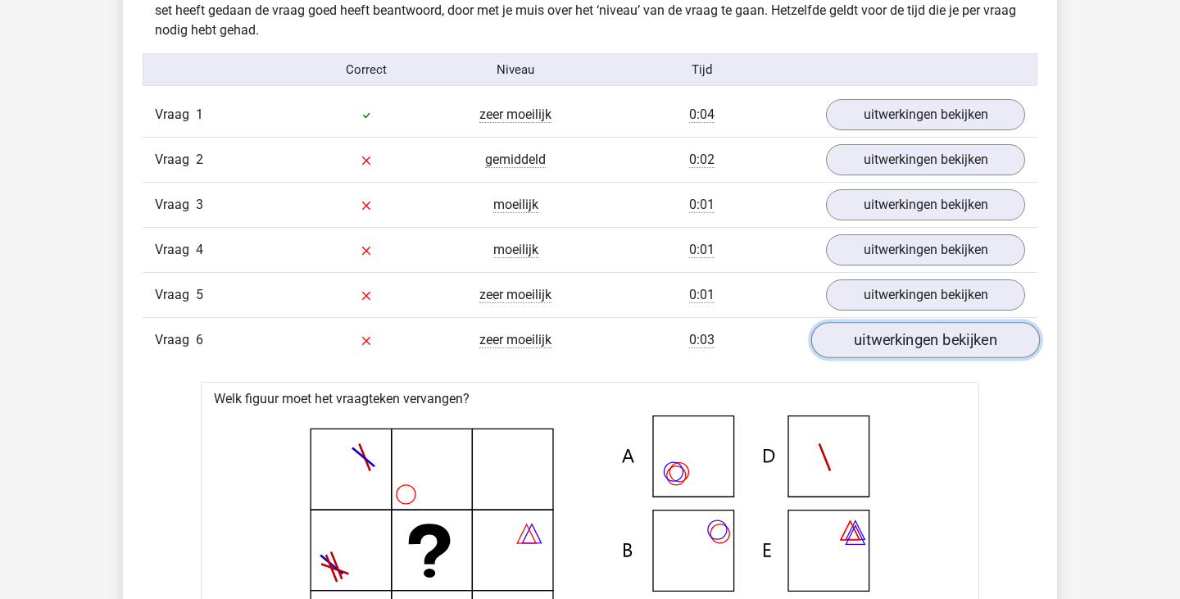
click at [859, 341] on link "uitwerkingen bekijken" at bounding box center [925, 340] width 229 height 36
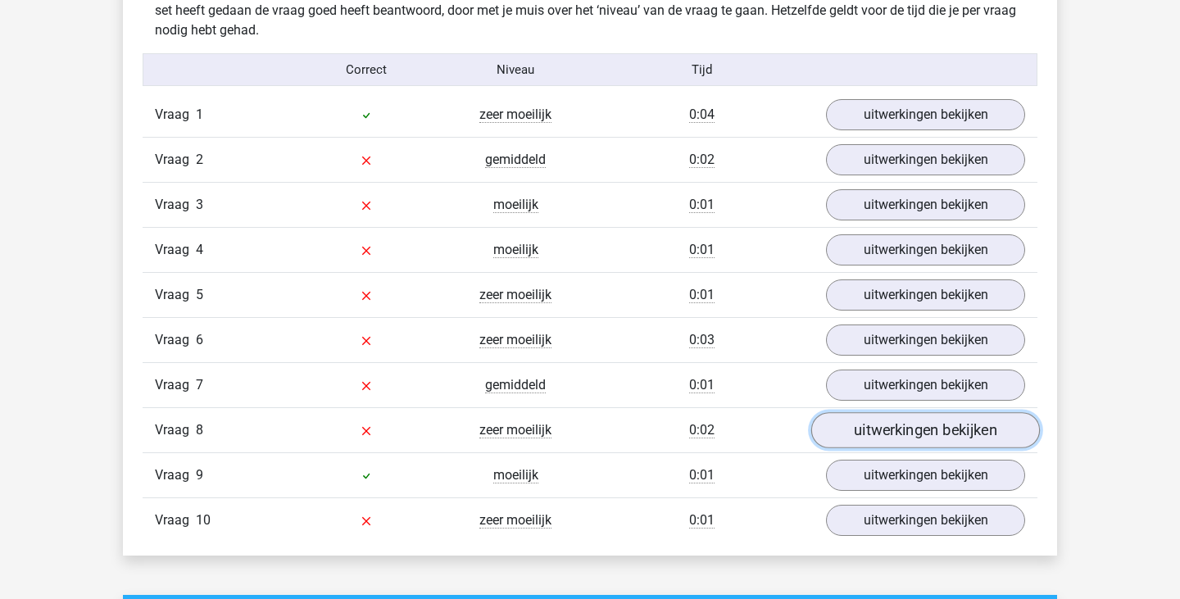
click at [861, 442] on link "uitwerkingen bekijken" at bounding box center [925, 430] width 229 height 36
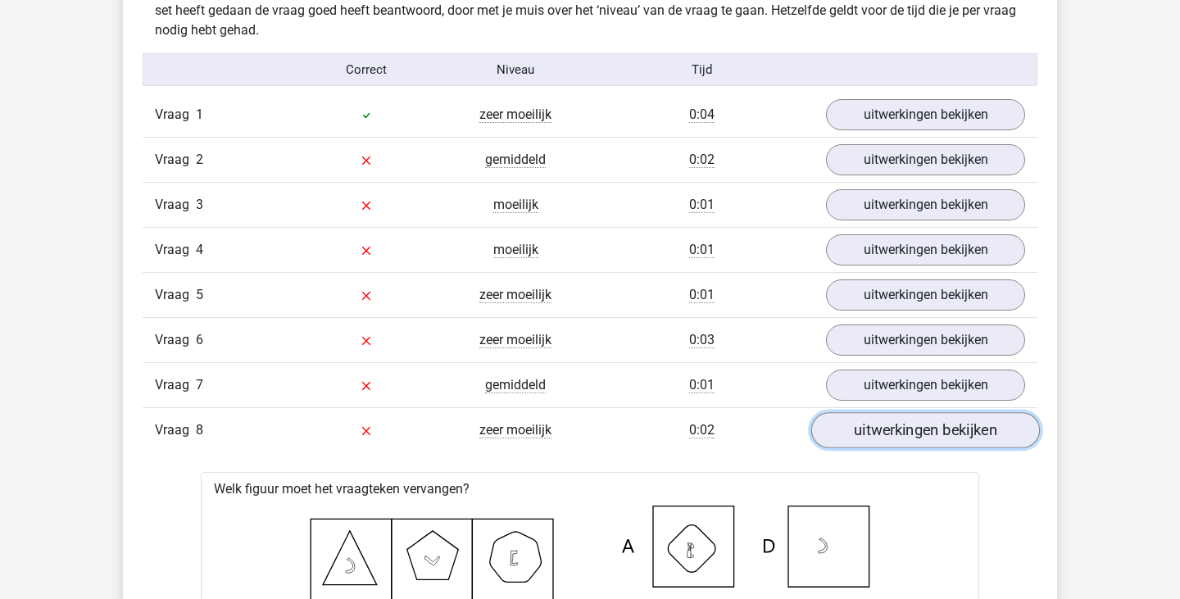
click at [857, 430] on link "uitwerkingen bekijken" at bounding box center [925, 430] width 229 height 36
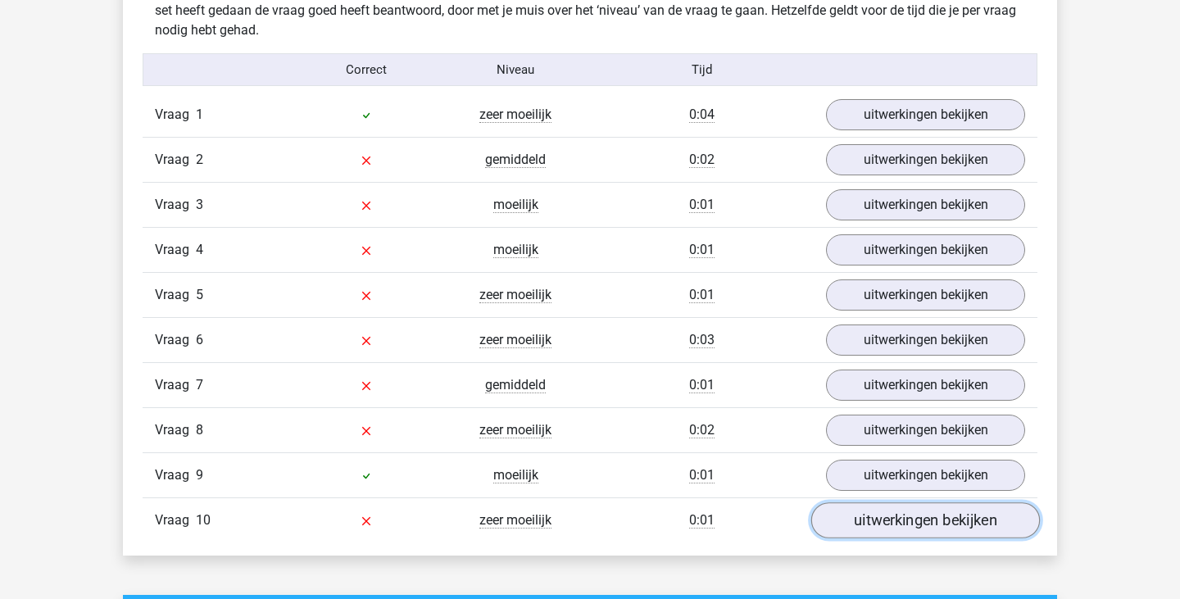
click at [860, 510] on link "uitwerkingen bekijken" at bounding box center [925, 520] width 229 height 36
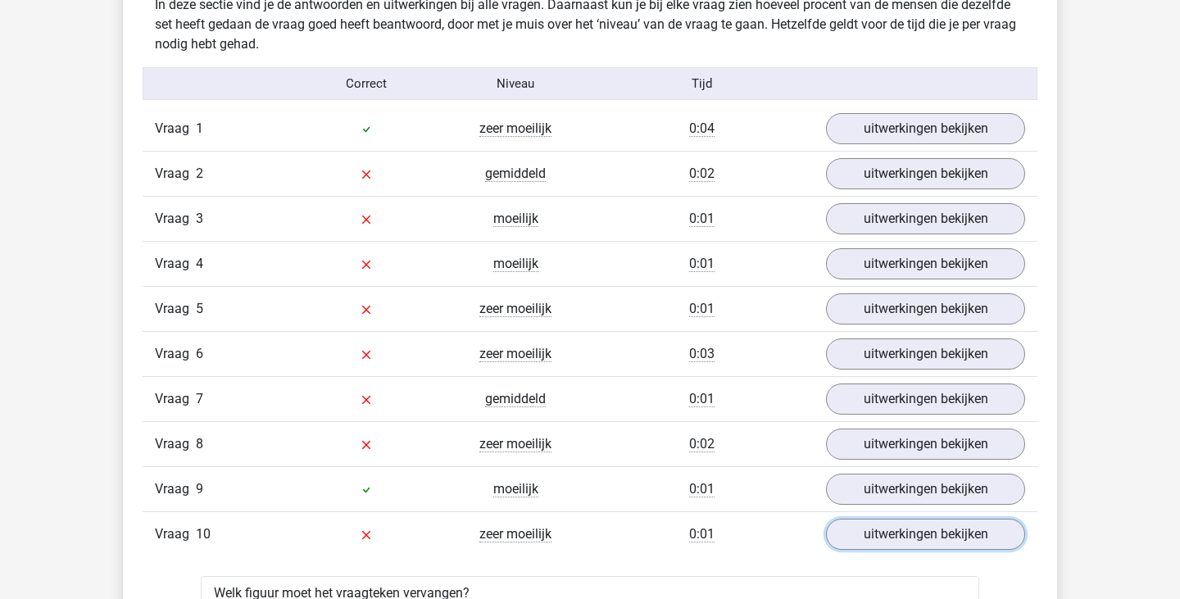
scroll to position [1000, 0]
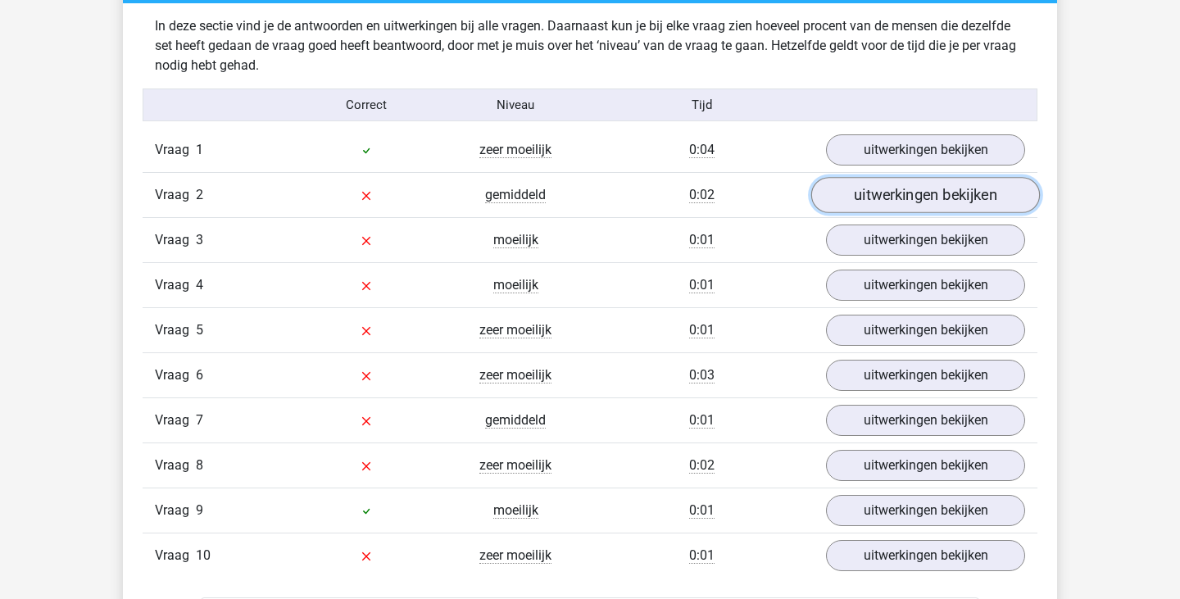
click at [881, 189] on link "uitwerkingen bekijken" at bounding box center [925, 195] width 229 height 36
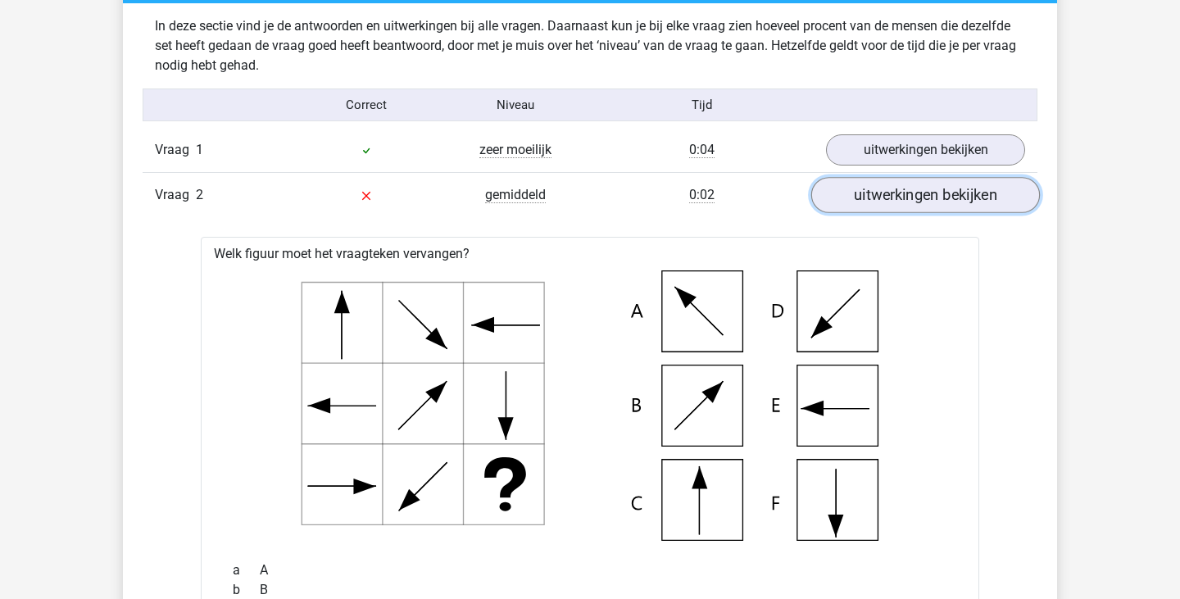
click at [881, 189] on link "uitwerkingen bekijken" at bounding box center [925, 195] width 229 height 36
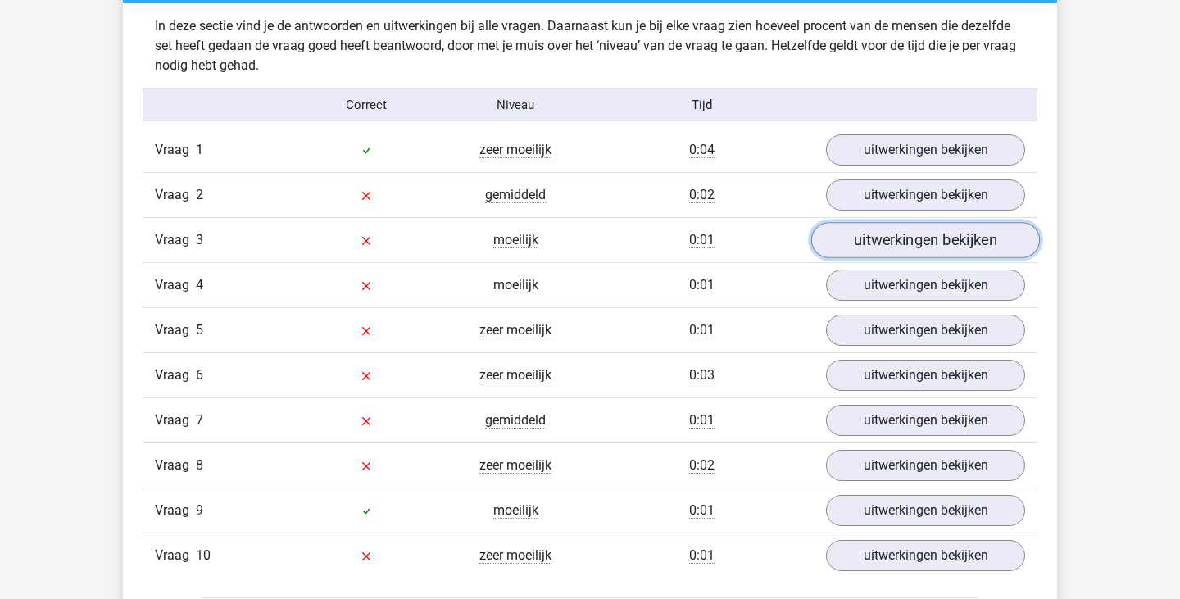
click at [886, 247] on link "uitwerkingen bekijken" at bounding box center [925, 240] width 229 height 36
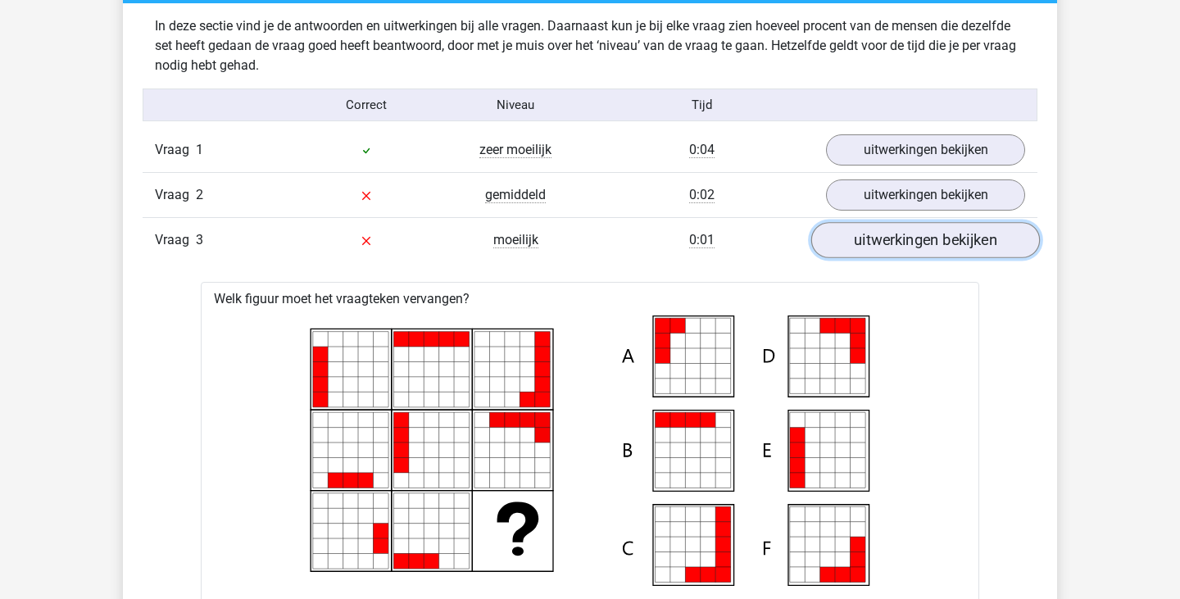
click at [886, 247] on link "uitwerkingen bekijken" at bounding box center [925, 240] width 229 height 36
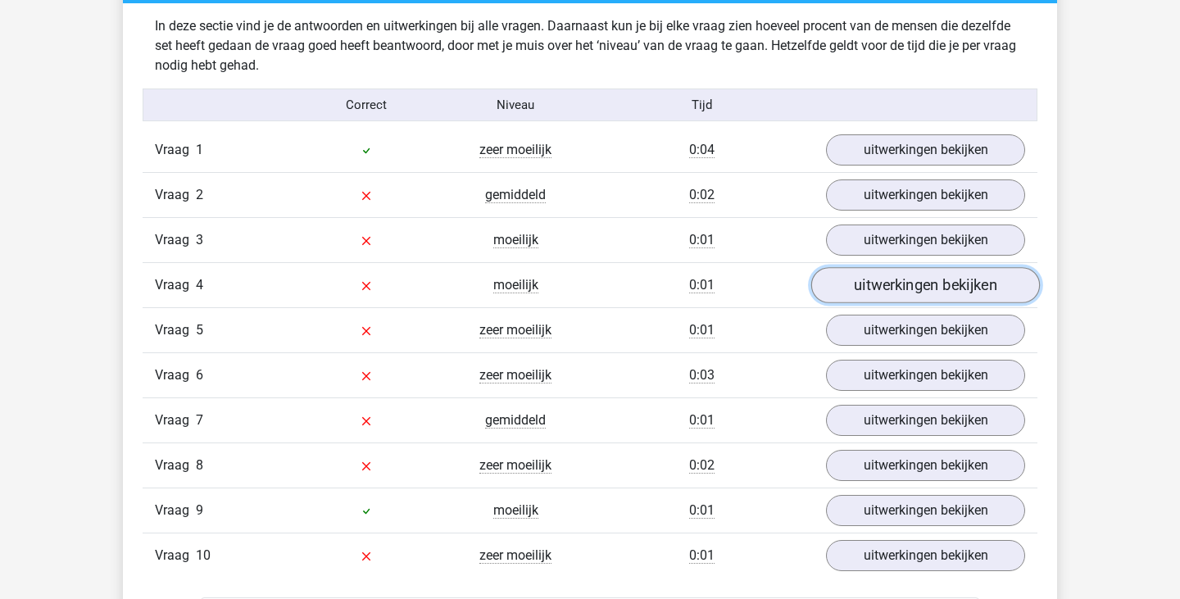
click at [886, 277] on link "uitwerkingen bekijken" at bounding box center [925, 285] width 229 height 36
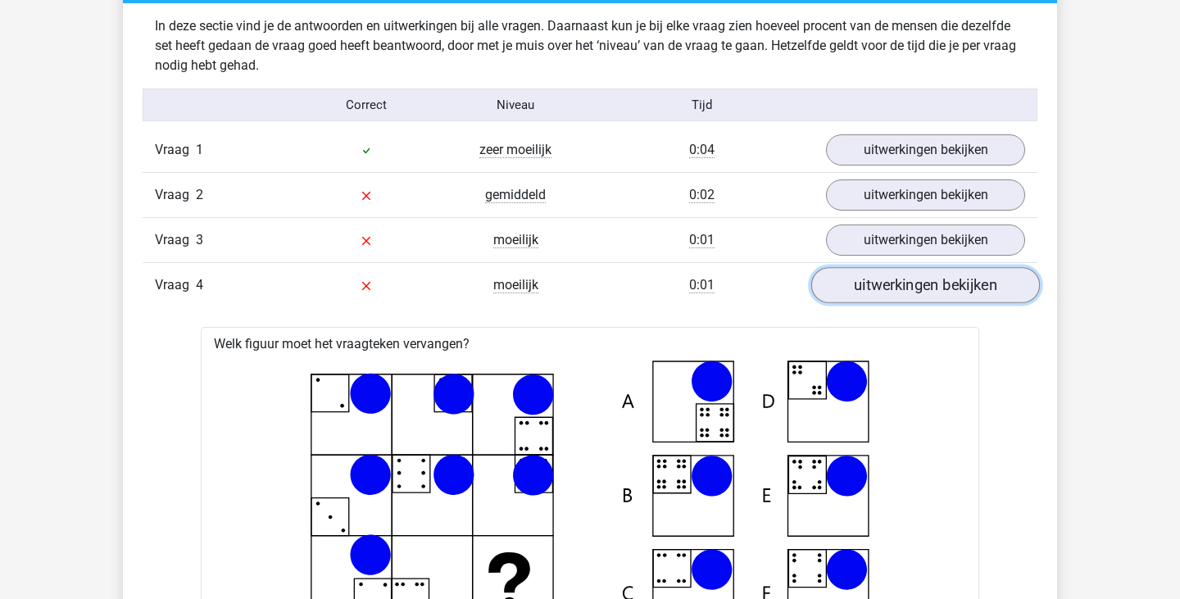
click at [886, 277] on link "uitwerkingen bekijken" at bounding box center [925, 285] width 229 height 36
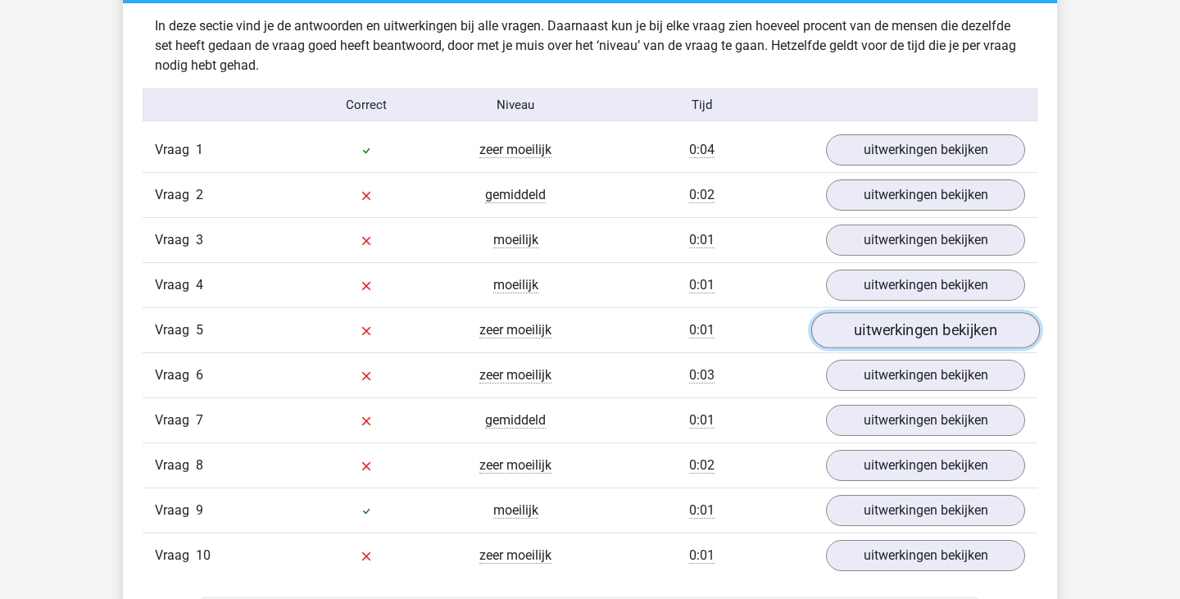
click at [888, 331] on link "uitwerkingen bekijken" at bounding box center [925, 330] width 229 height 36
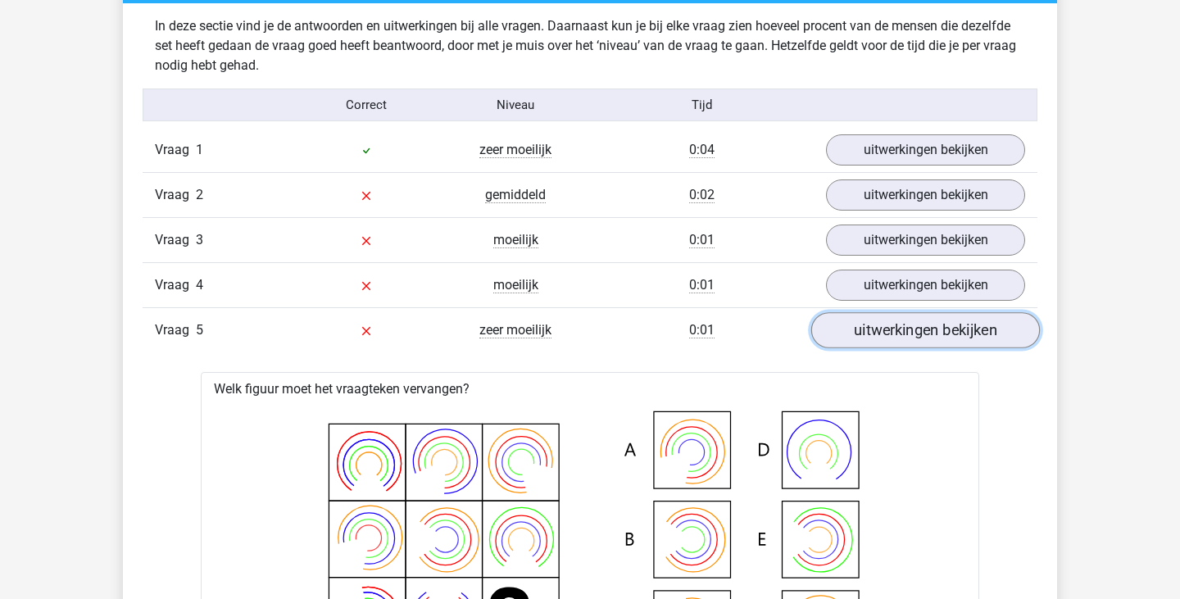
click at [888, 331] on link "uitwerkingen bekijken" at bounding box center [925, 330] width 229 height 36
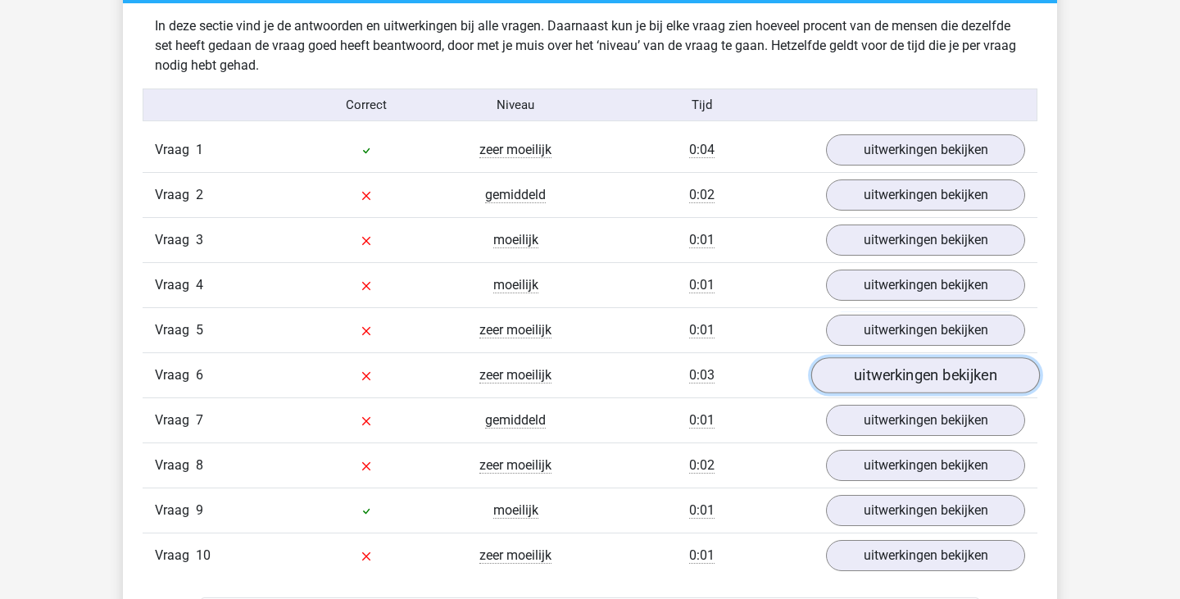
click at [888, 365] on link "uitwerkingen bekijken" at bounding box center [925, 375] width 229 height 36
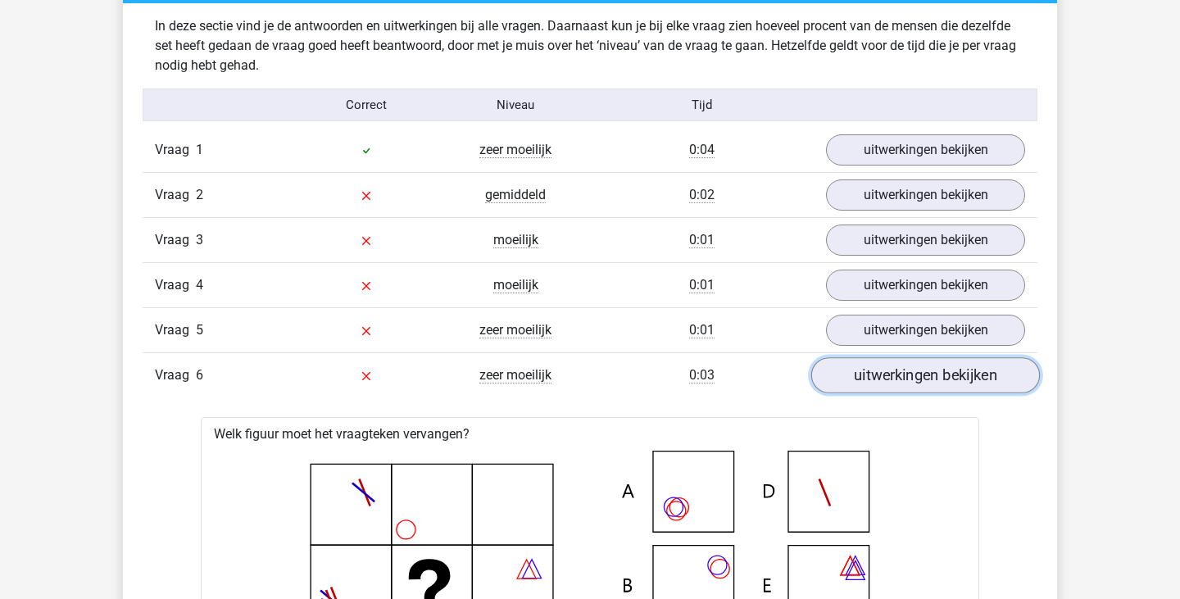
click at [887, 369] on link "uitwerkingen bekijken" at bounding box center [925, 375] width 229 height 36
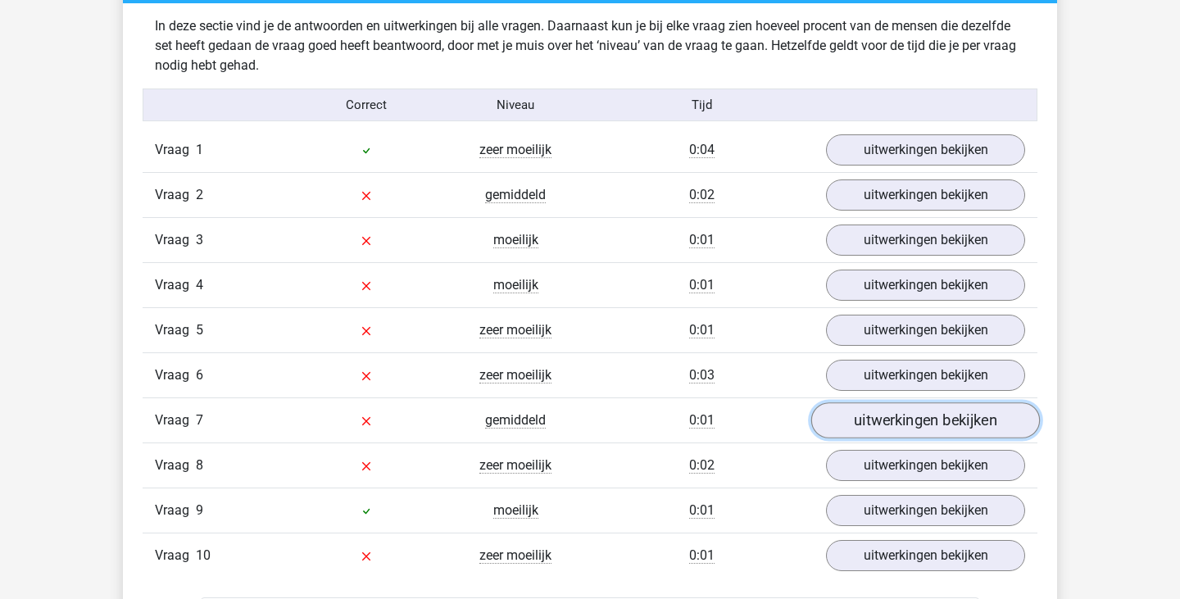
click at [887, 429] on link "uitwerkingen bekijken" at bounding box center [925, 420] width 229 height 36
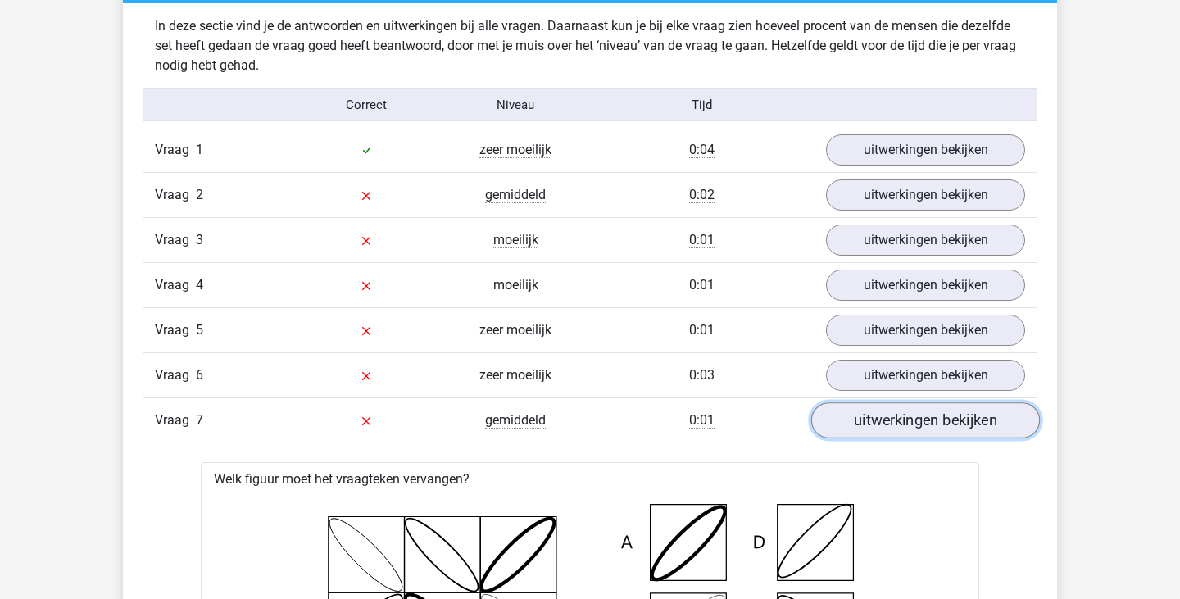
click at [887, 429] on link "uitwerkingen bekijken" at bounding box center [925, 420] width 229 height 36
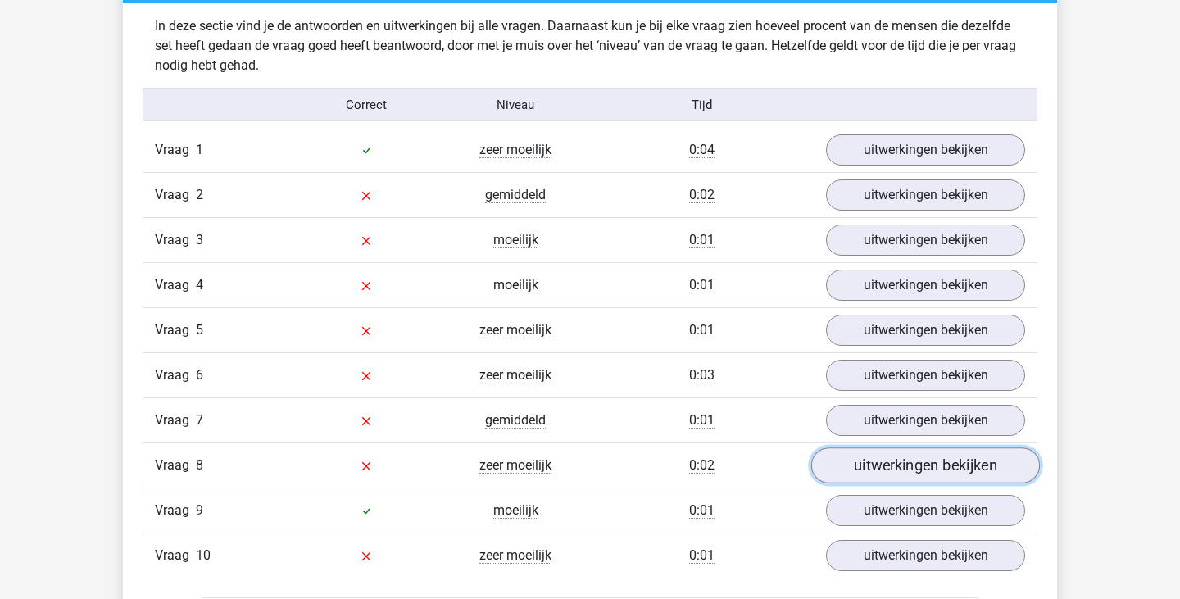
click at [889, 461] on link "uitwerkingen bekijken" at bounding box center [925, 465] width 229 height 36
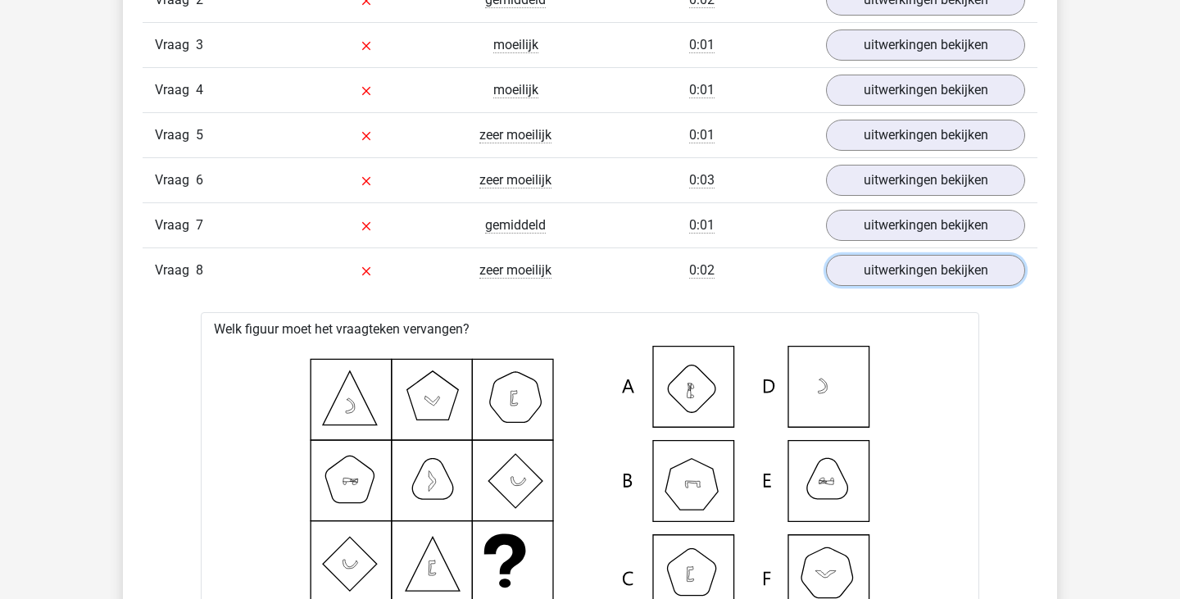
scroll to position [1199, 0]
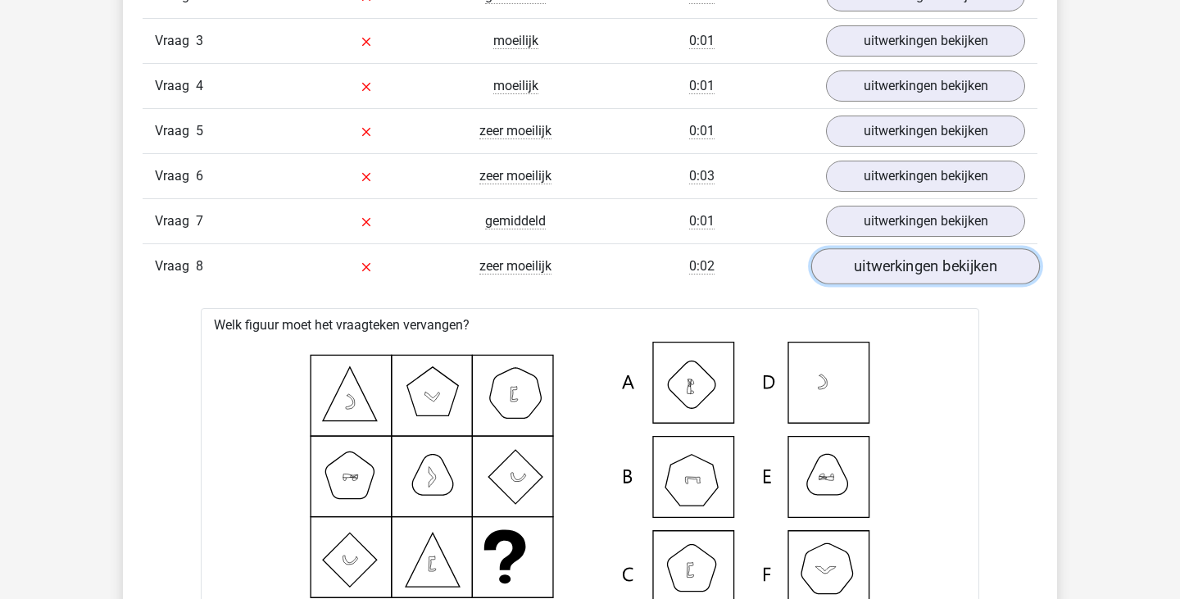
click at [897, 264] on link "uitwerkingen bekijken" at bounding box center [925, 266] width 229 height 36
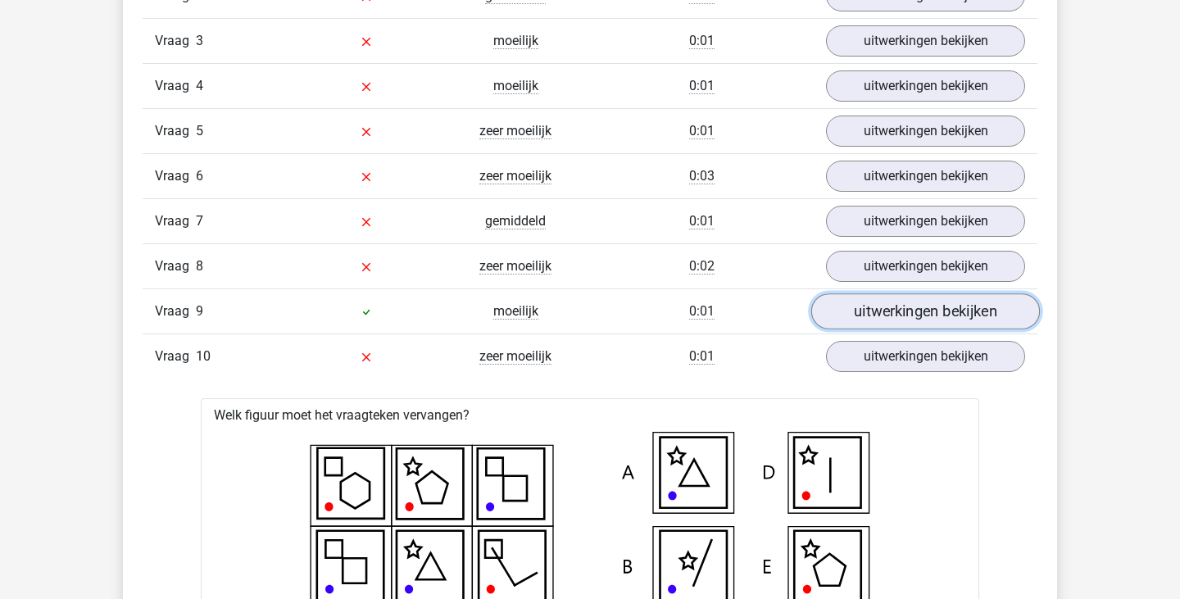
click at [898, 303] on link "uitwerkingen bekijken" at bounding box center [925, 311] width 229 height 36
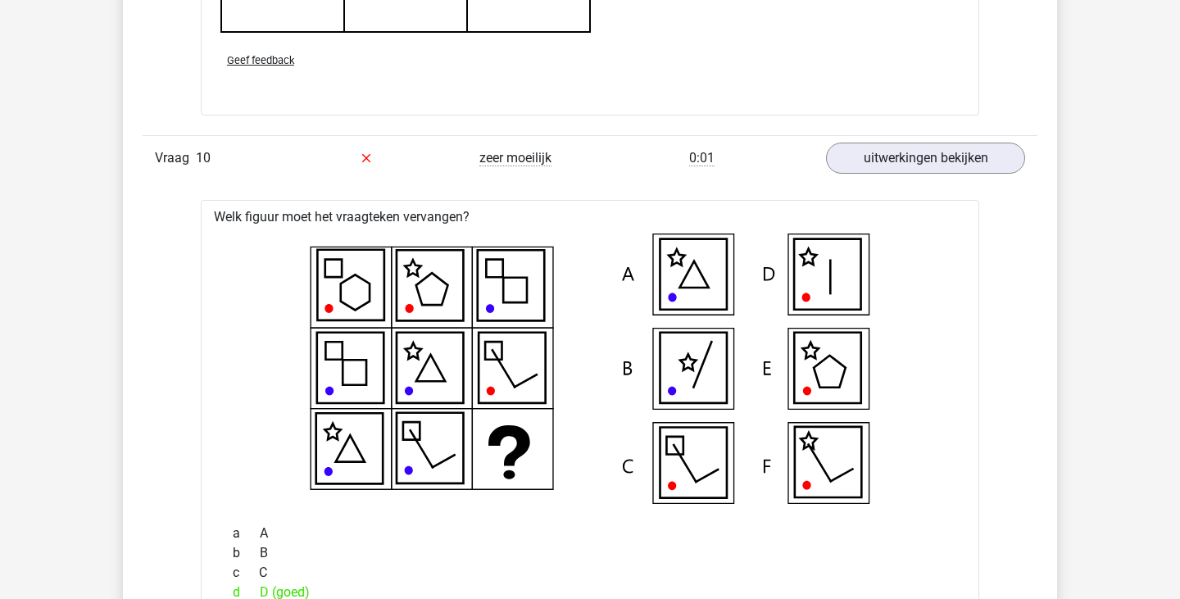
scroll to position [2414, 0]
